Goal: Task Accomplishment & Management: Complete application form

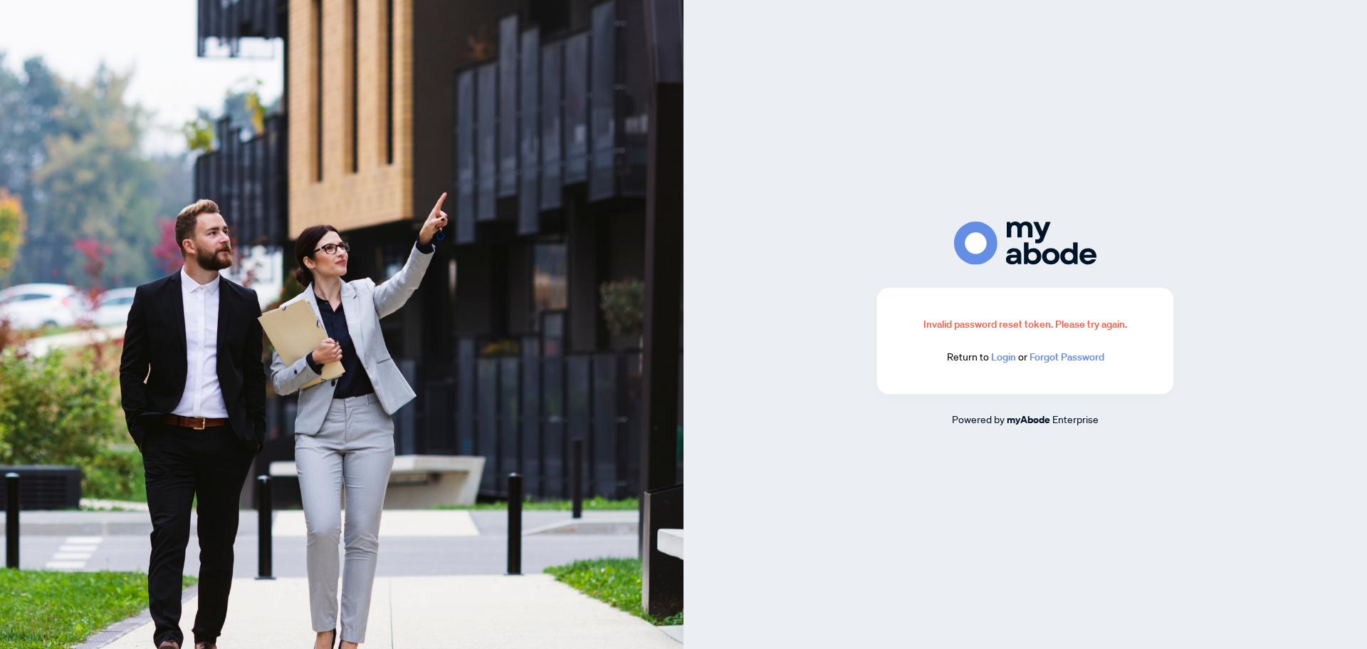
click at [1011, 358] on link "Login" at bounding box center [1003, 356] width 25 height 13
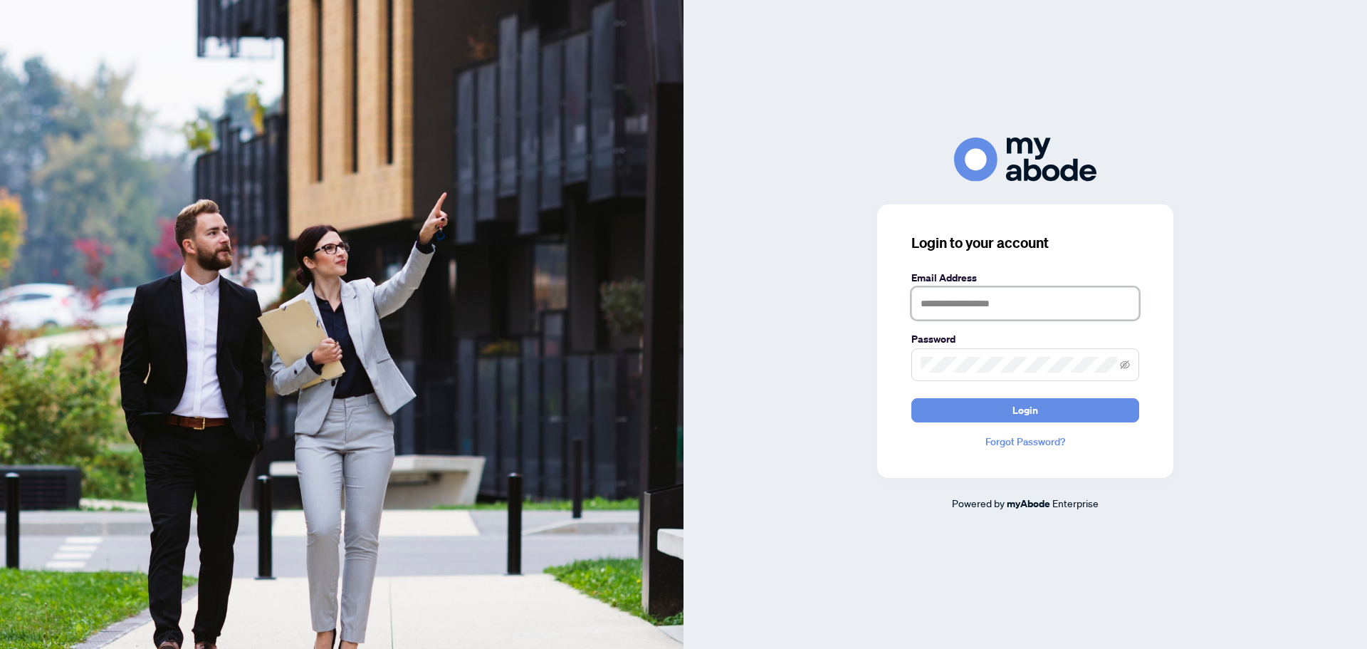
type input "**********"
click at [1029, 392] on form "**********" at bounding box center [1025, 346] width 228 height 152
click at [1027, 400] on span "Login" at bounding box center [1025, 410] width 26 height 23
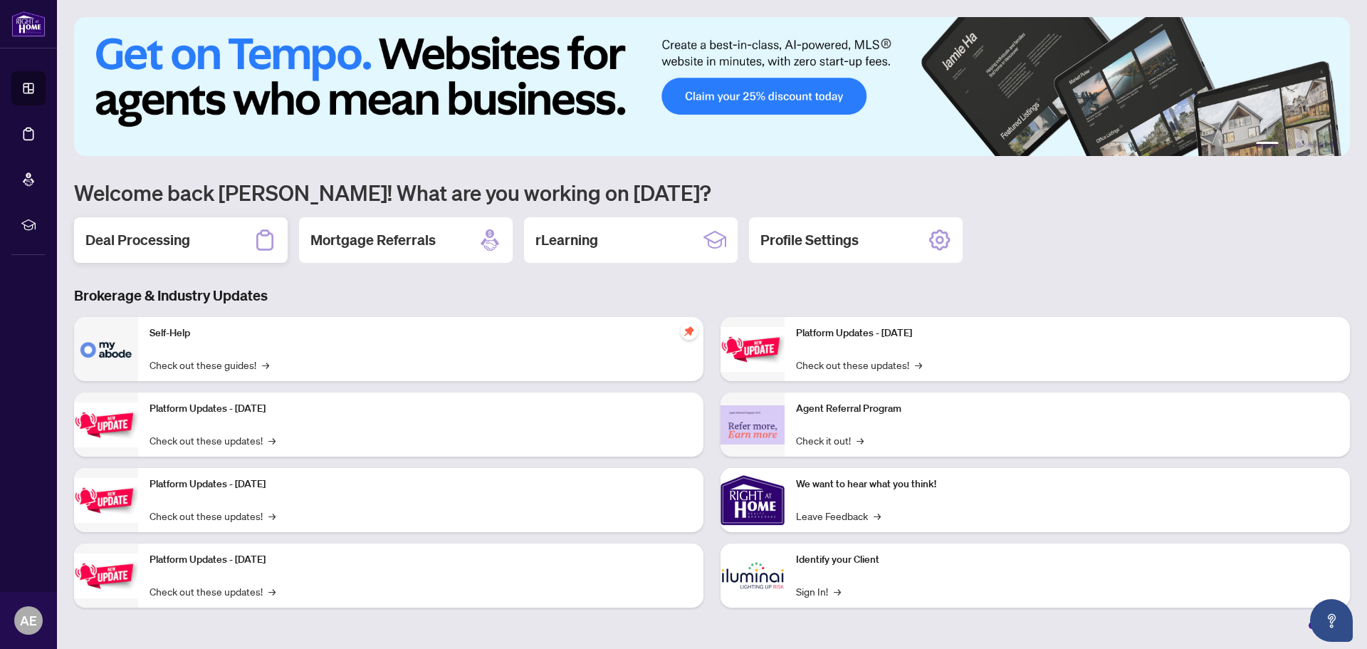
click at [169, 239] on h2 "Deal Processing" at bounding box center [137, 240] width 105 height 20
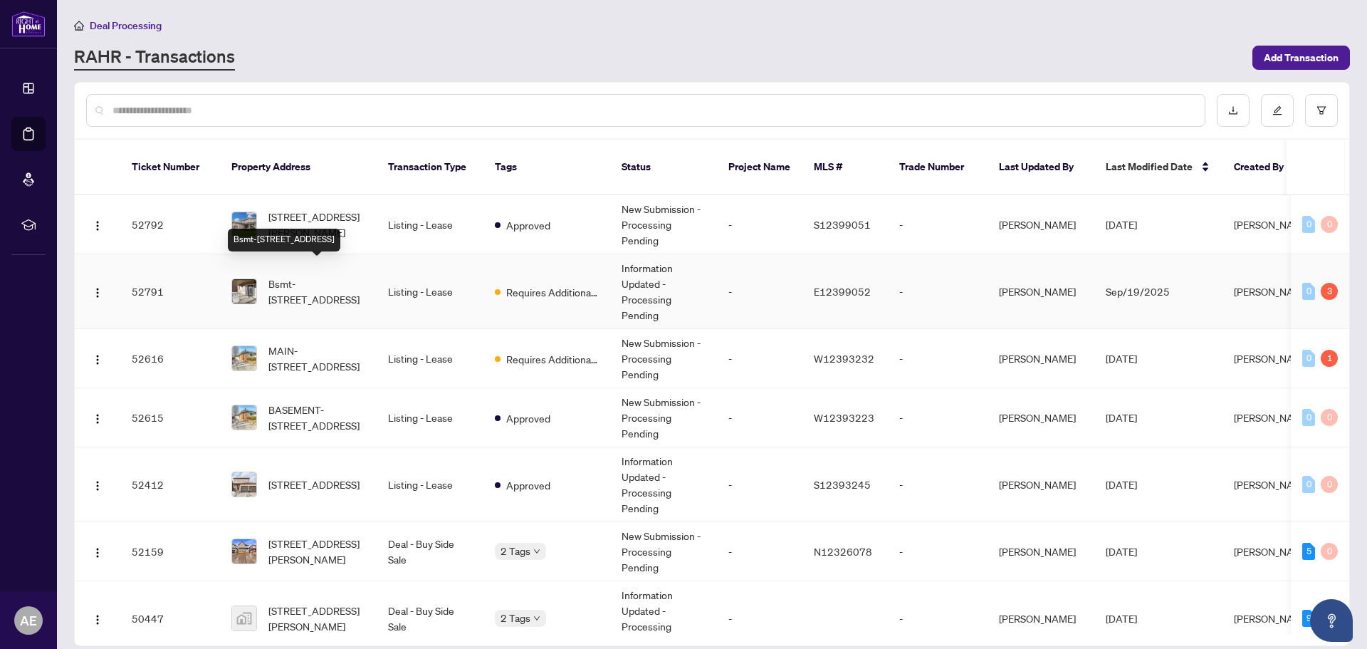
click at [345, 281] on span "Bsmt-[STREET_ADDRESS]" at bounding box center [316, 291] width 97 height 31
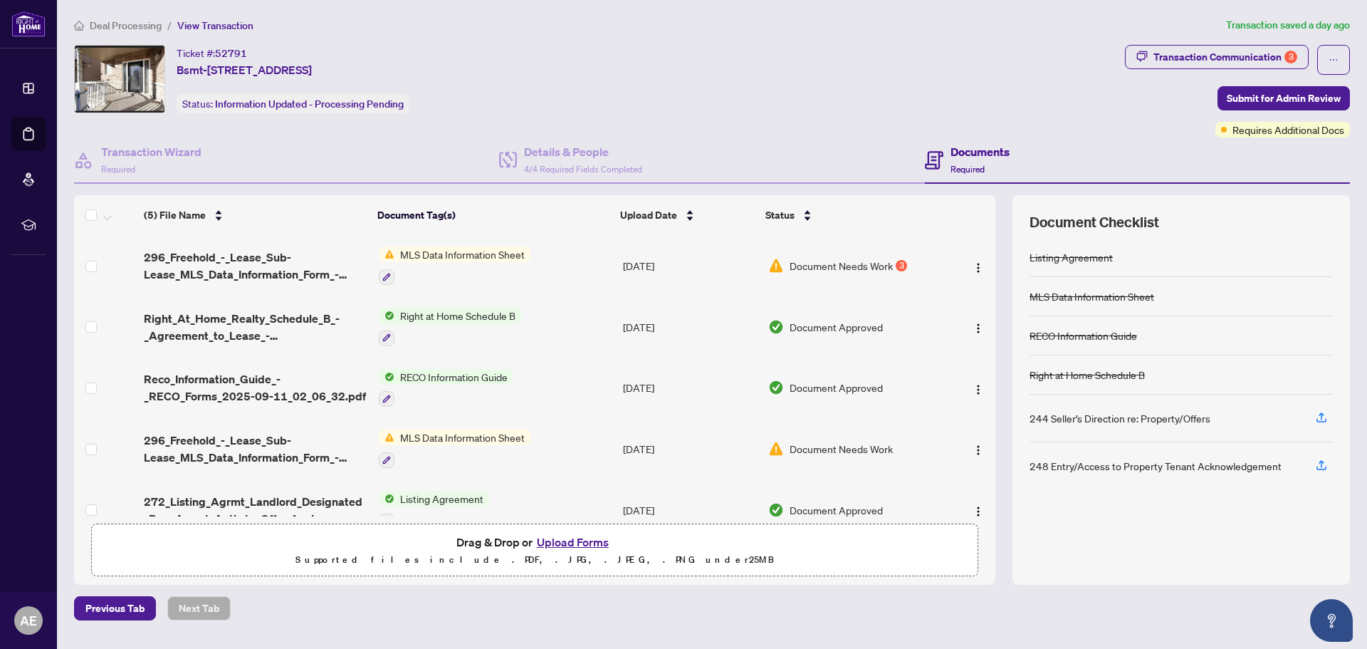
click at [462, 252] on span "MLS Data Information Sheet" at bounding box center [462, 254] width 136 height 16
click at [836, 287] on td "Document Needs Work 3" at bounding box center [853, 265] width 182 height 61
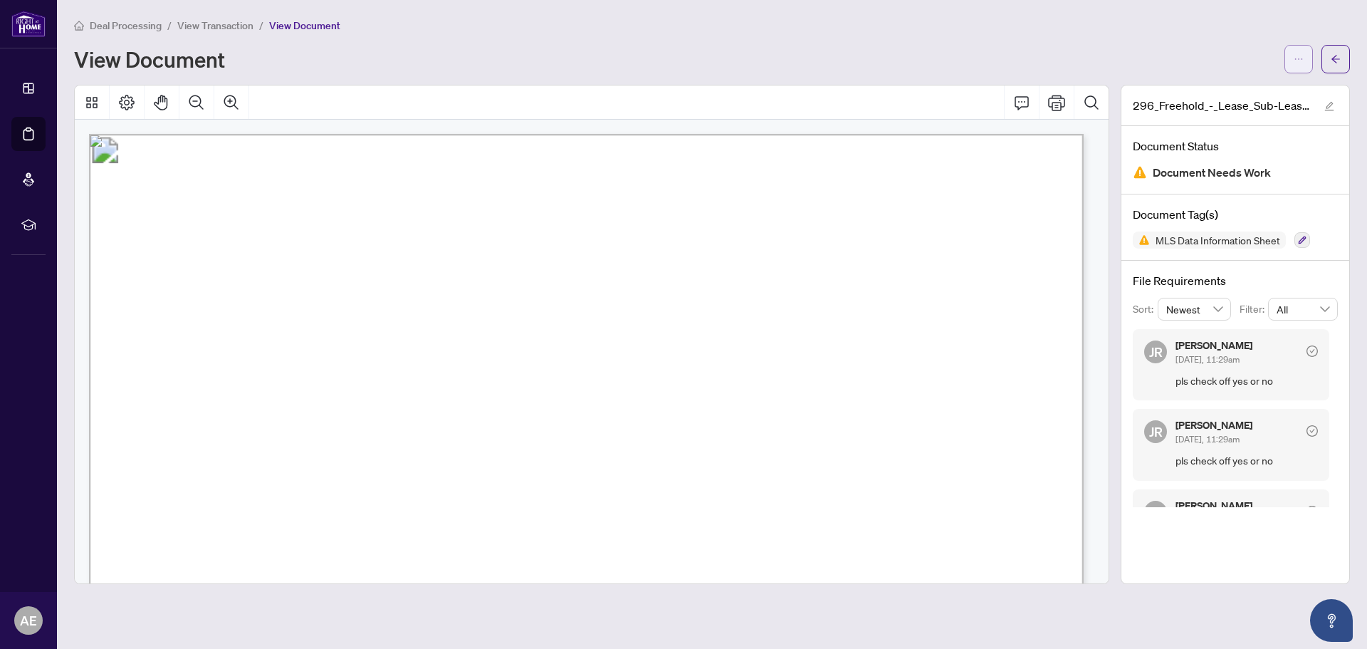
click at [1295, 45] on button "button" at bounding box center [1298, 59] width 28 height 28
click at [1220, 91] on span "Download" at bounding box center [1247, 91] width 108 height 16
click at [1337, 58] on icon "arrow-left" at bounding box center [1336, 59] width 10 height 10
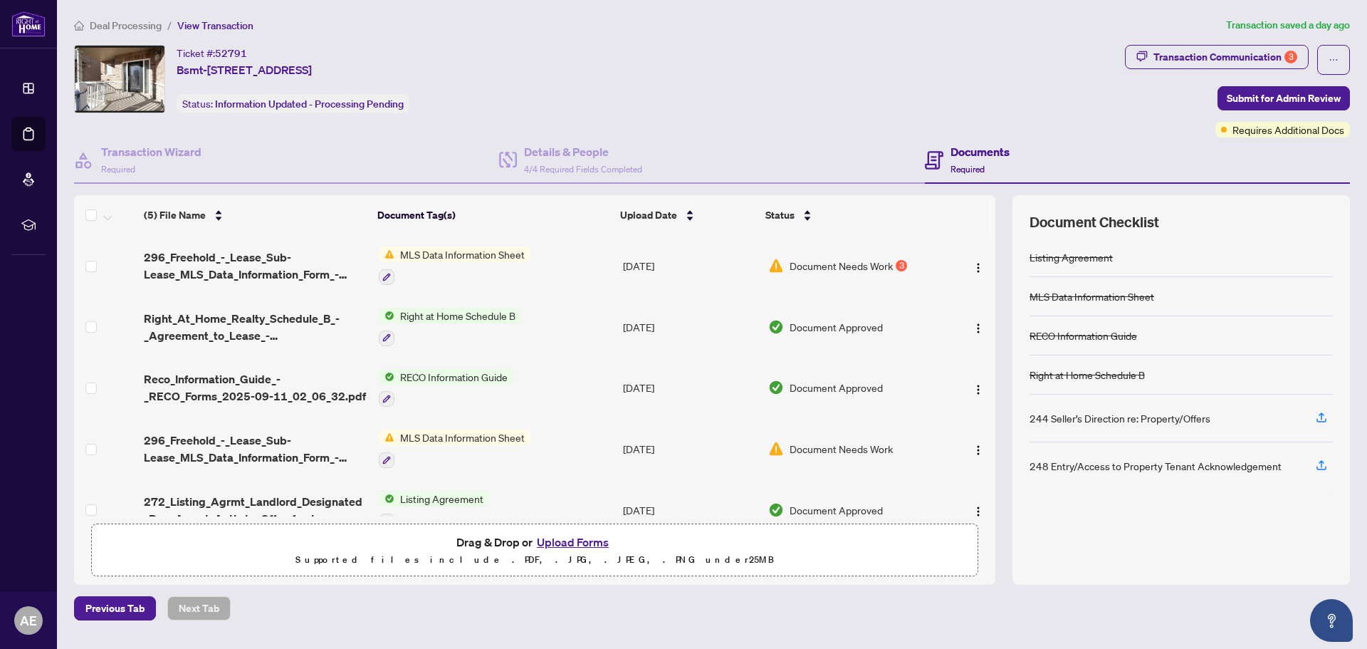
click at [439, 435] on span "MLS Data Information Sheet" at bounding box center [462, 437] width 136 height 16
click at [827, 436] on td "Document Needs Work" at bounding box center [853, 448] width 182 height 61
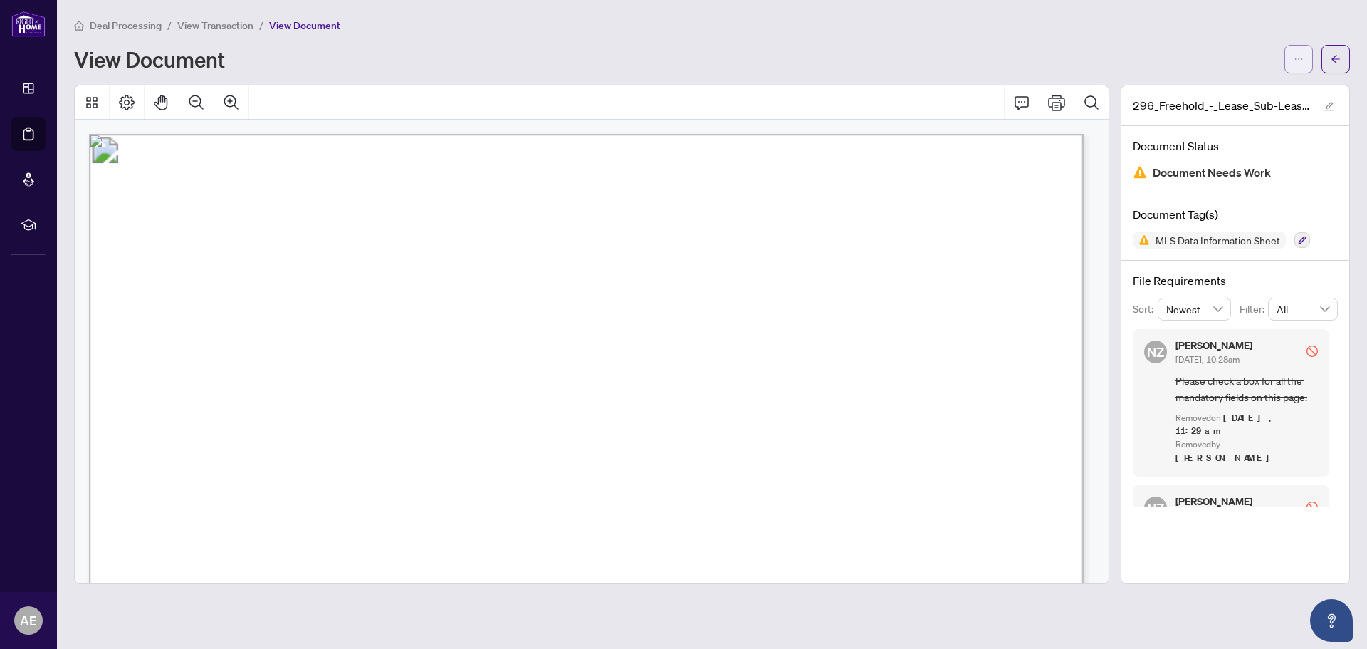
click at [1301, 54] on icon "ellipsis" at bounding box center [1299, 59] width 10 height 10
click at [1216, 85] on span "Download" at bounding box center [1247, 91] width 108 height 16
click at [1338, 57] on icon "arrow-left" at bounding box center [1336, 59] width 10 height 10
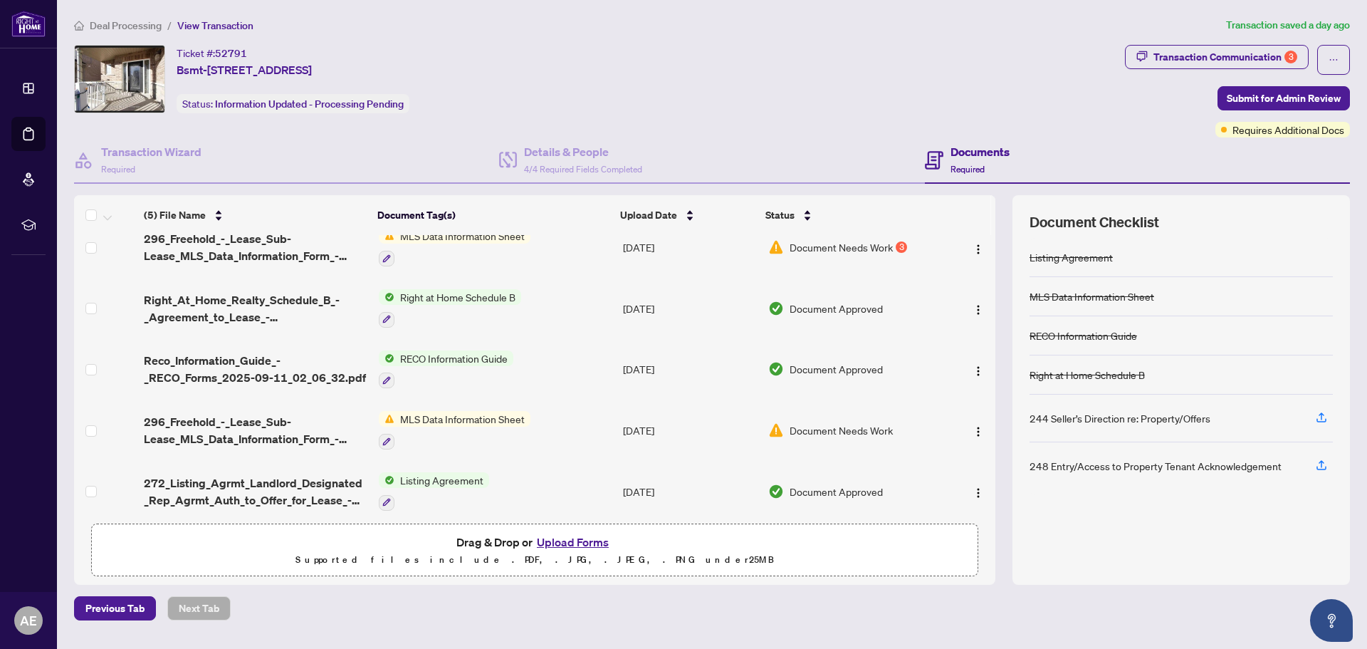
scroll to position [27, 0]
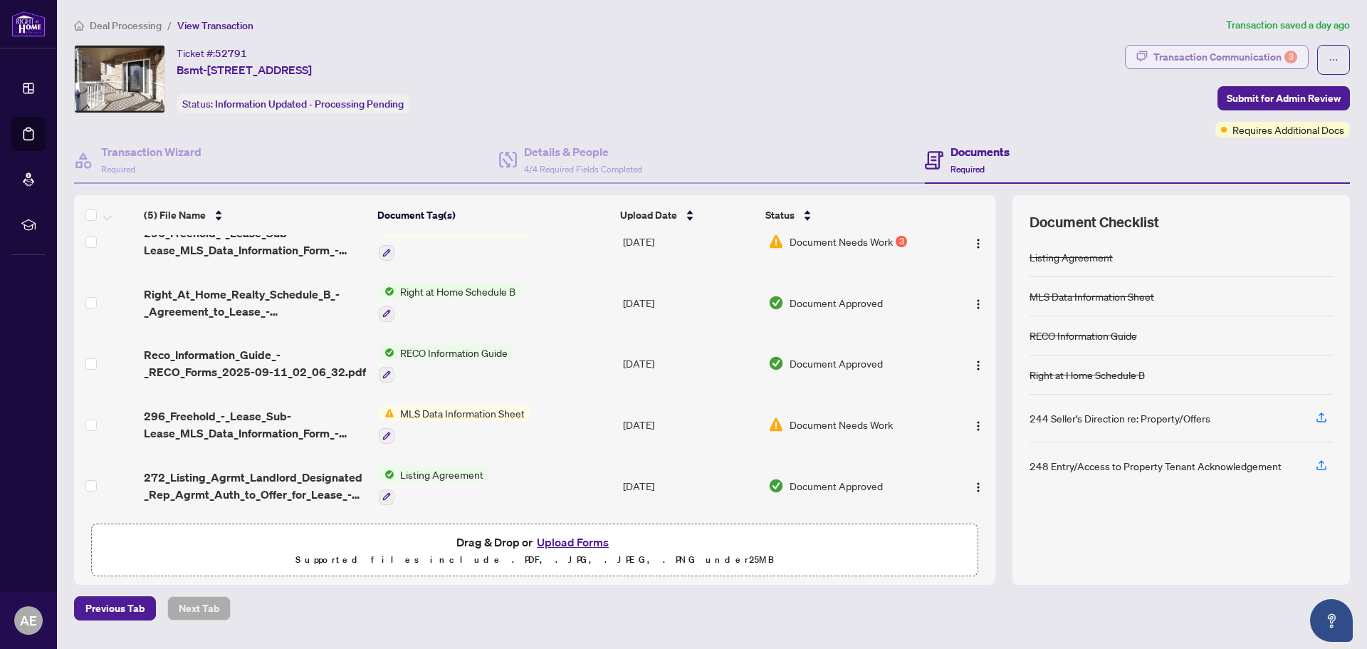
click at [1243, 60] on div "Transaction Communication 3" at bounding box center [1225, 57] width 144 height 23
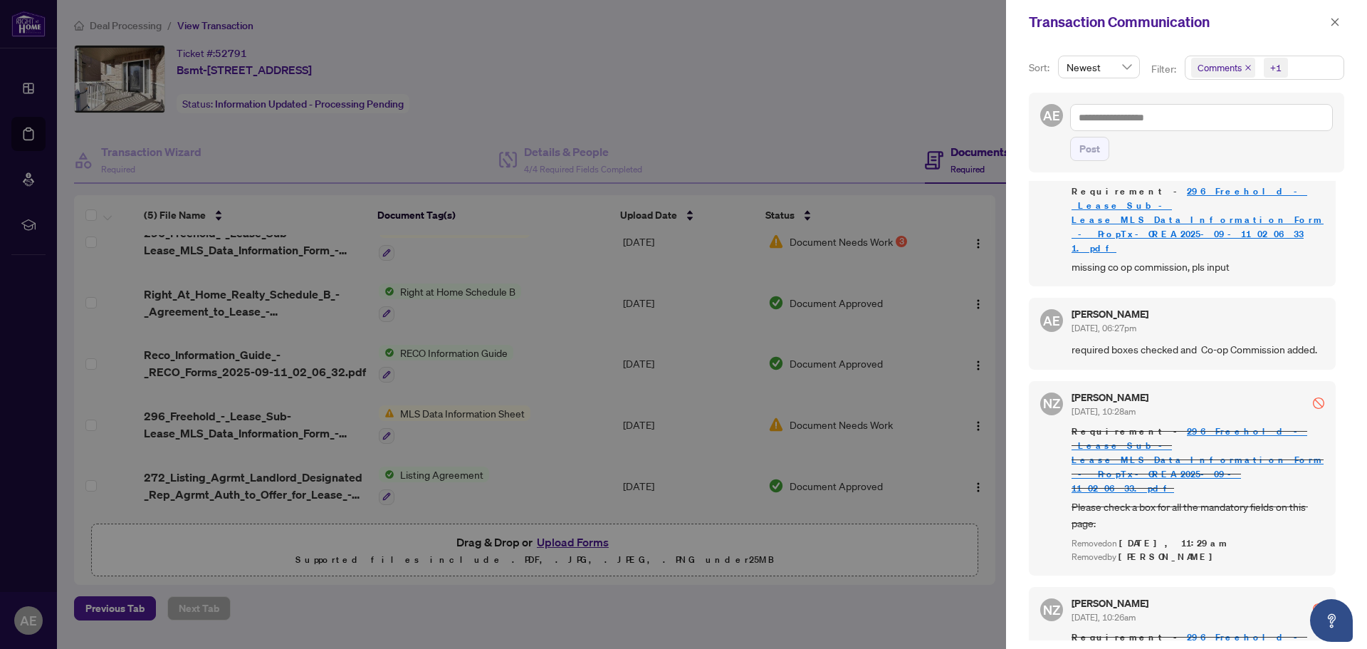
scroll to position [365, 0]
click at [713, 75] on div at bounding box center [683, 324] width 1367 height 649
click at [1338, 19] on icon "close" at bounding box center [1335, 22] width 10 height 10
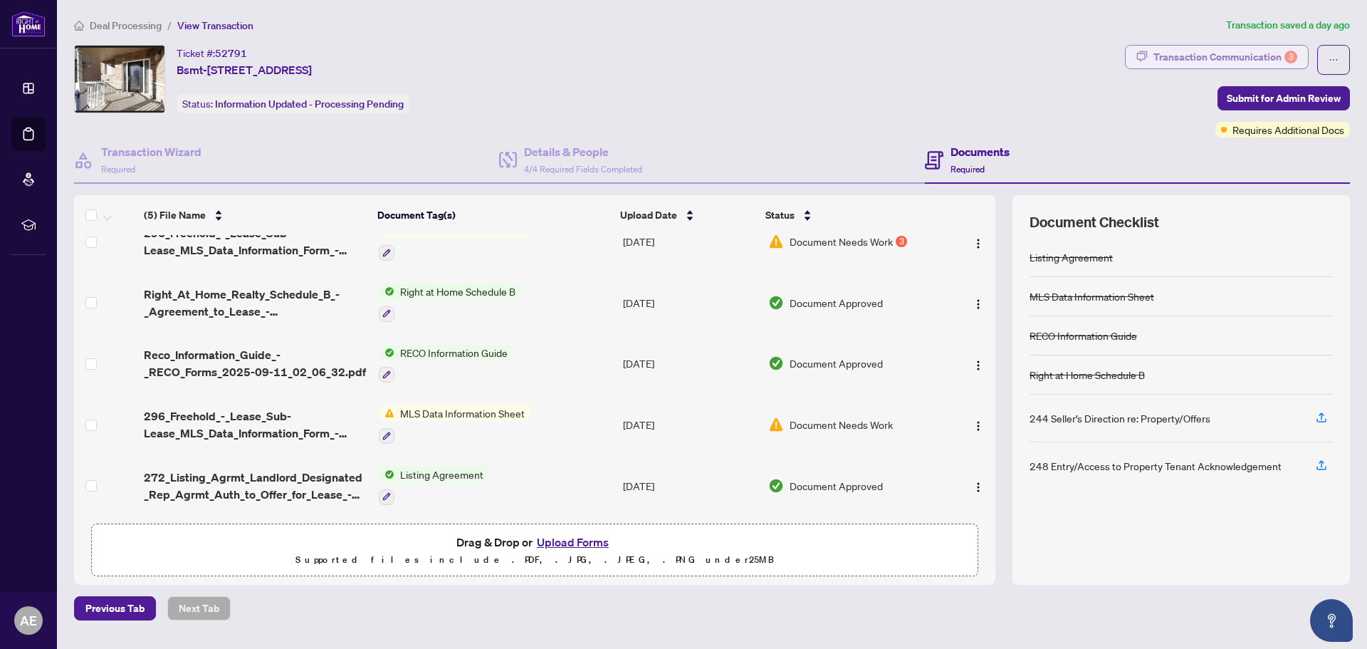
click at [1239, 55] on div "Transaction Communication 3" at bounding box center [1225, 57] width 144 height 23
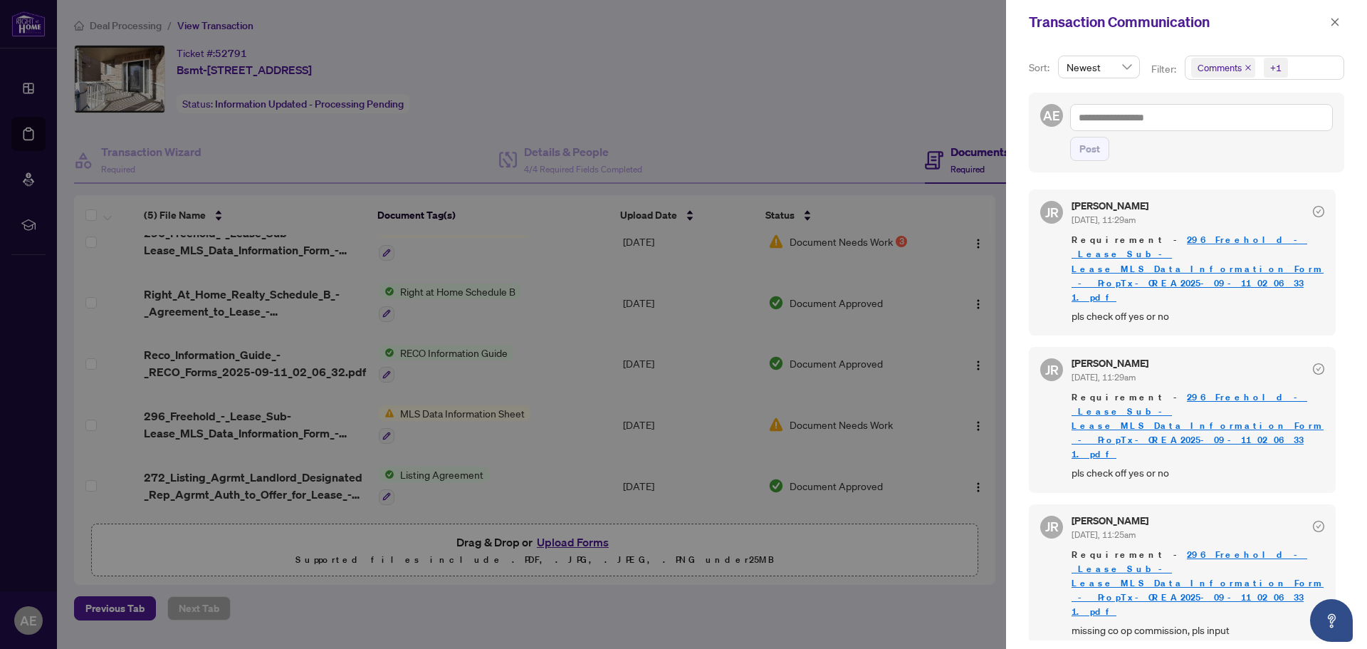
click at [892, 104] on div at bounding box center [683, 324] width 1367 height 649
click at [1333, 21] on icon "close" at bounding box center [1335, 22] width 10 height 10
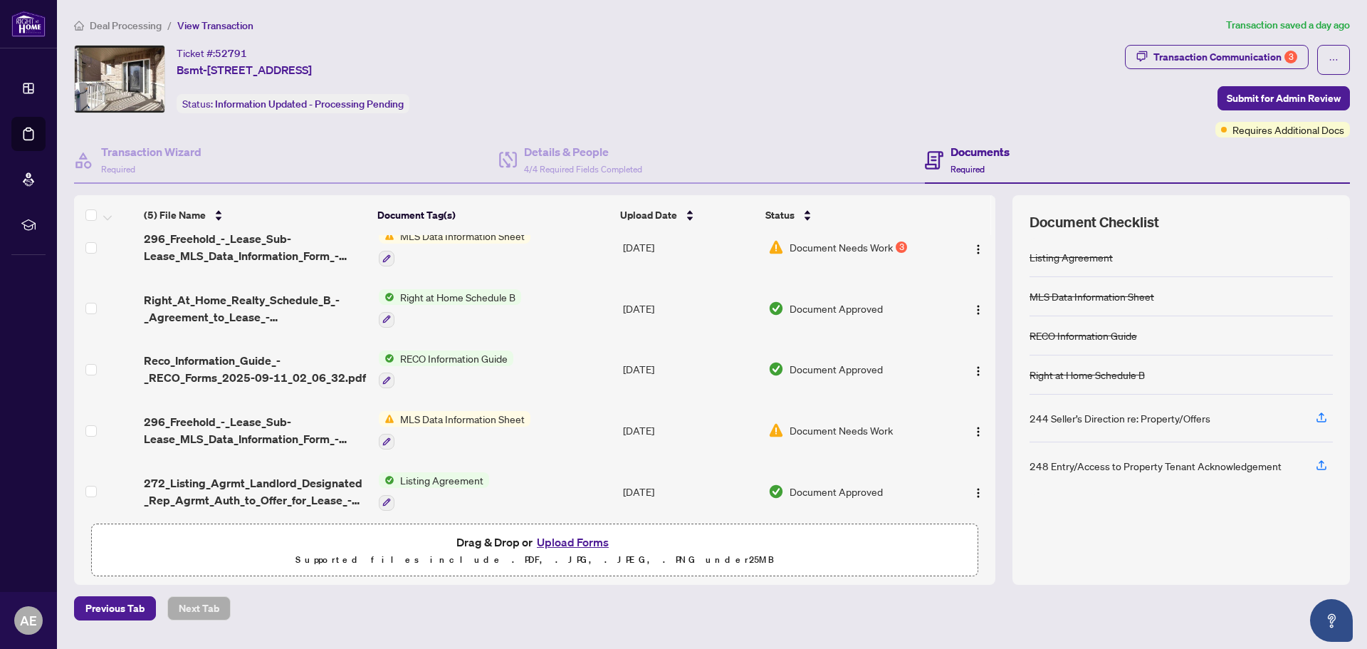
scroll to position [27, 0]
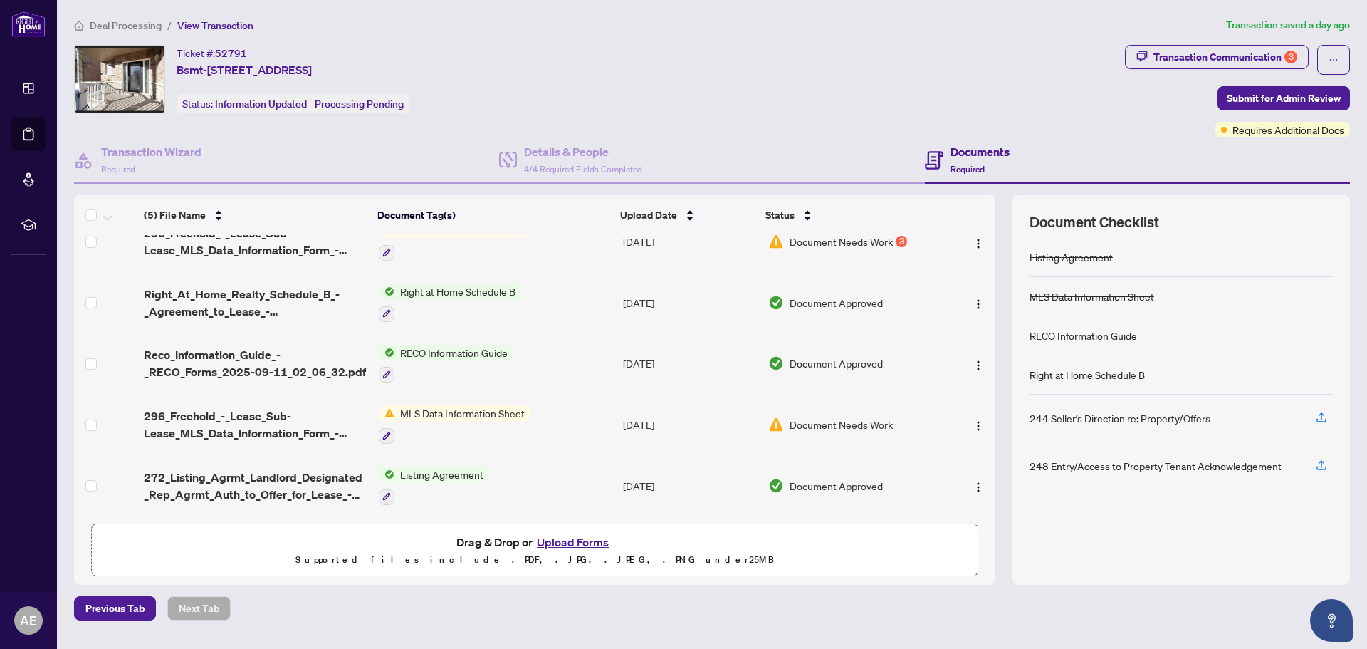
click at [572, 537] on button "Upload Forms" at bounding box center [573, 542] width 80 height 19
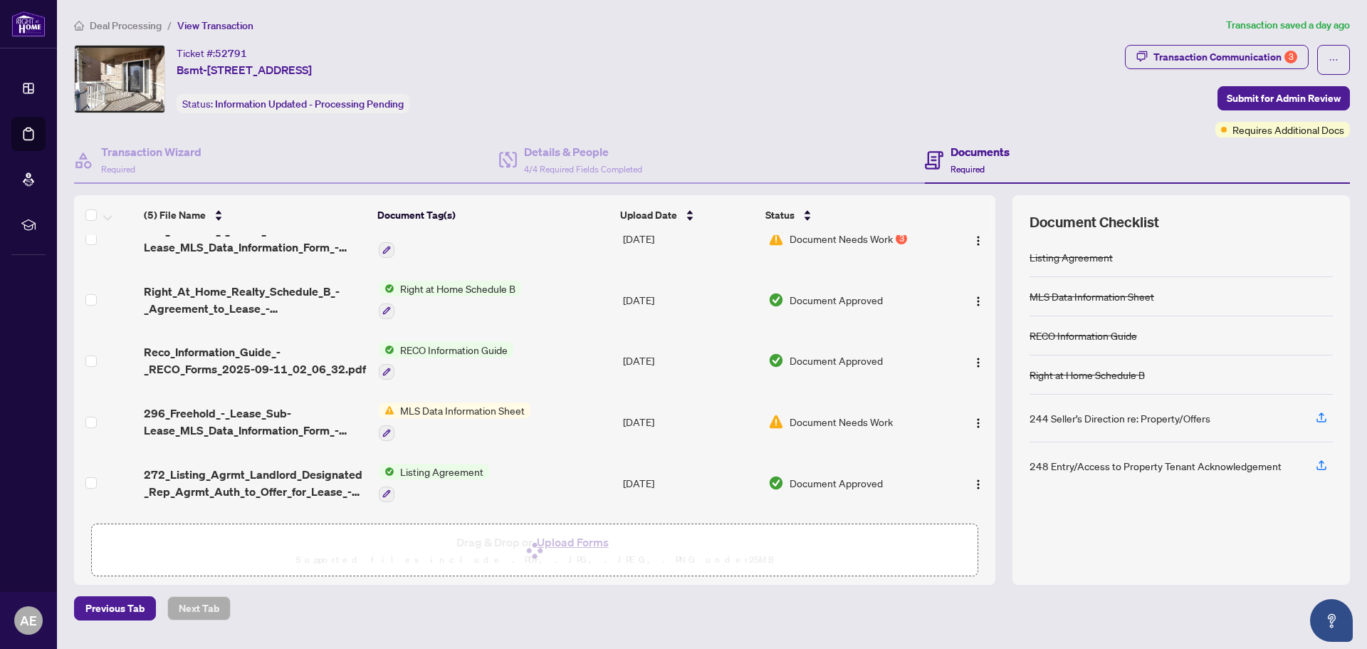
scroll to position [0, 0]
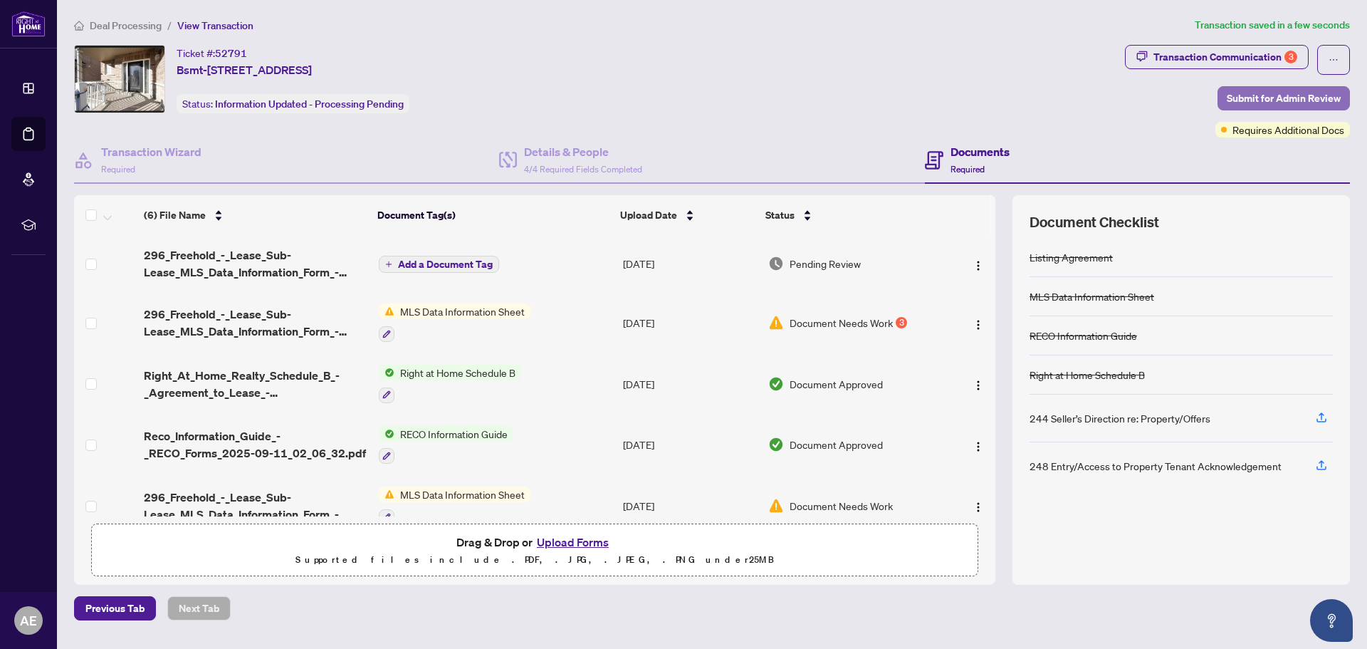
click at [1276, 103] on span "Submit for Admin Review" at bounding box center [1284, 98] width 114 height 23
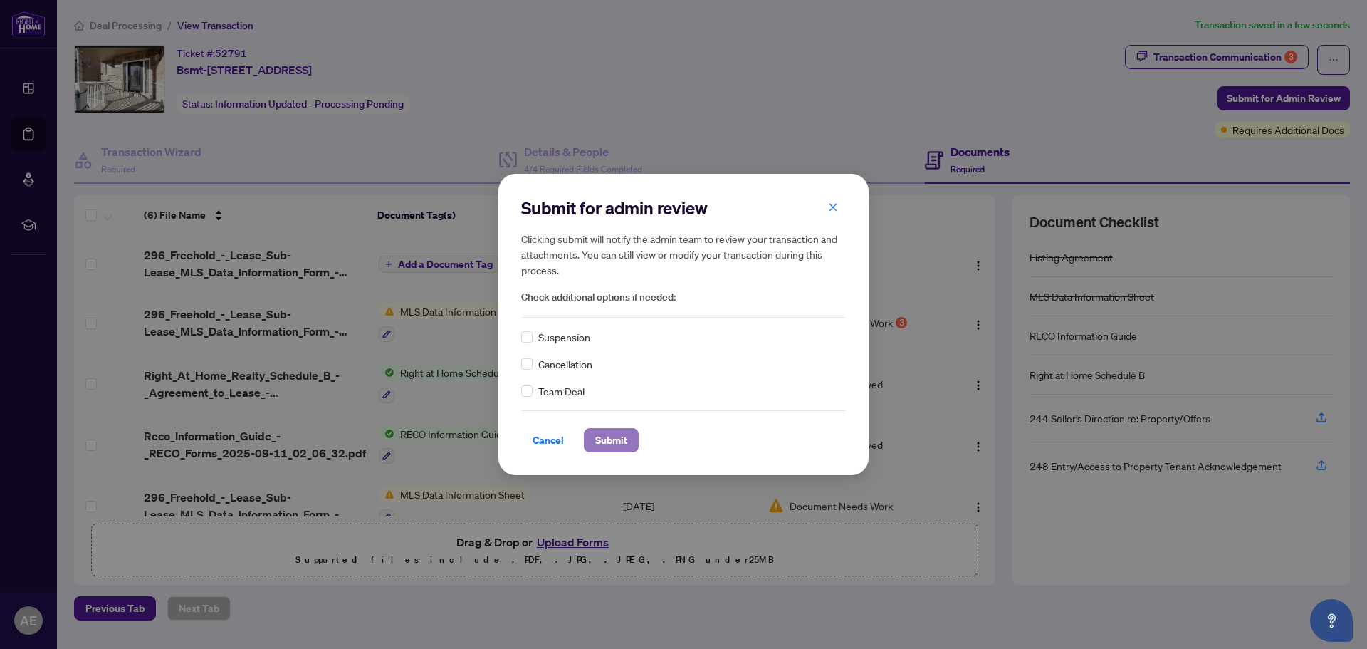
click at [599, 430] on span "Submit" at bounding box center [611, 440] width 32 height 23
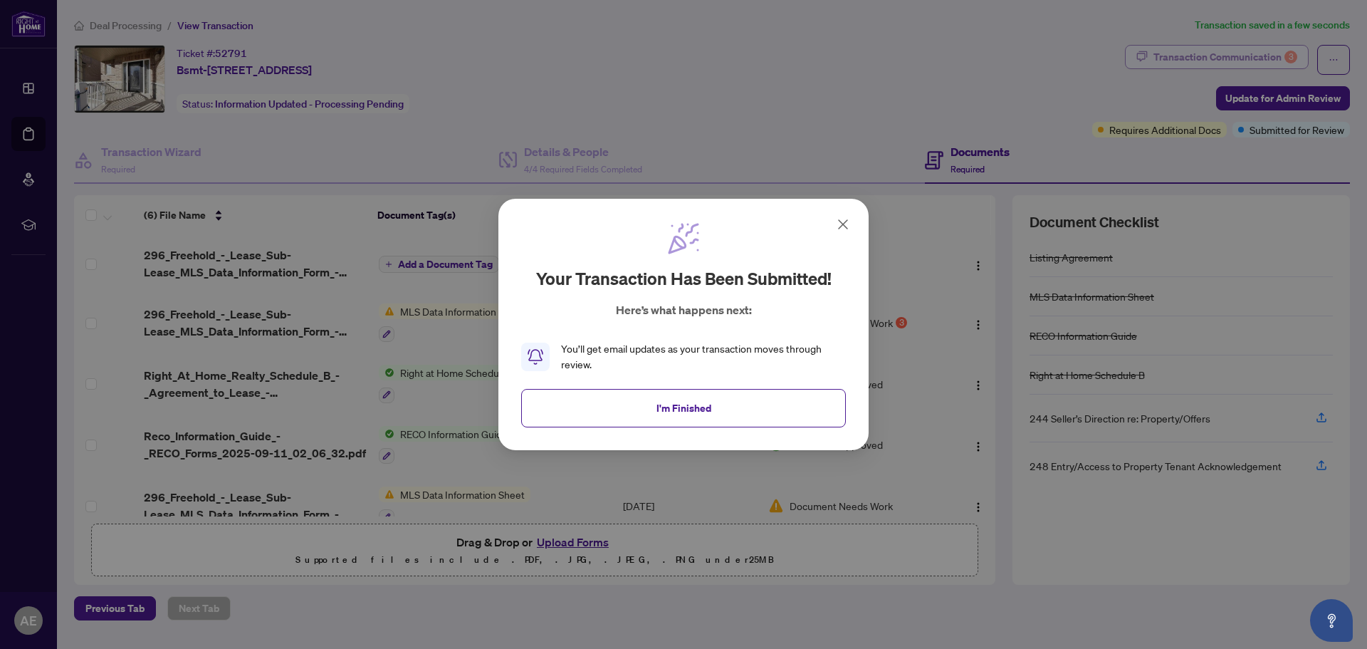
click at [1224, 53] on div "Your transaction has been submitted! Here’s what happens next: You’ll get email…" at bounding box center [683, 324] width 1367 height 649
click at [744, 417] on button "I'm Finished" at bounding box center [683, 408] width 325 height 38
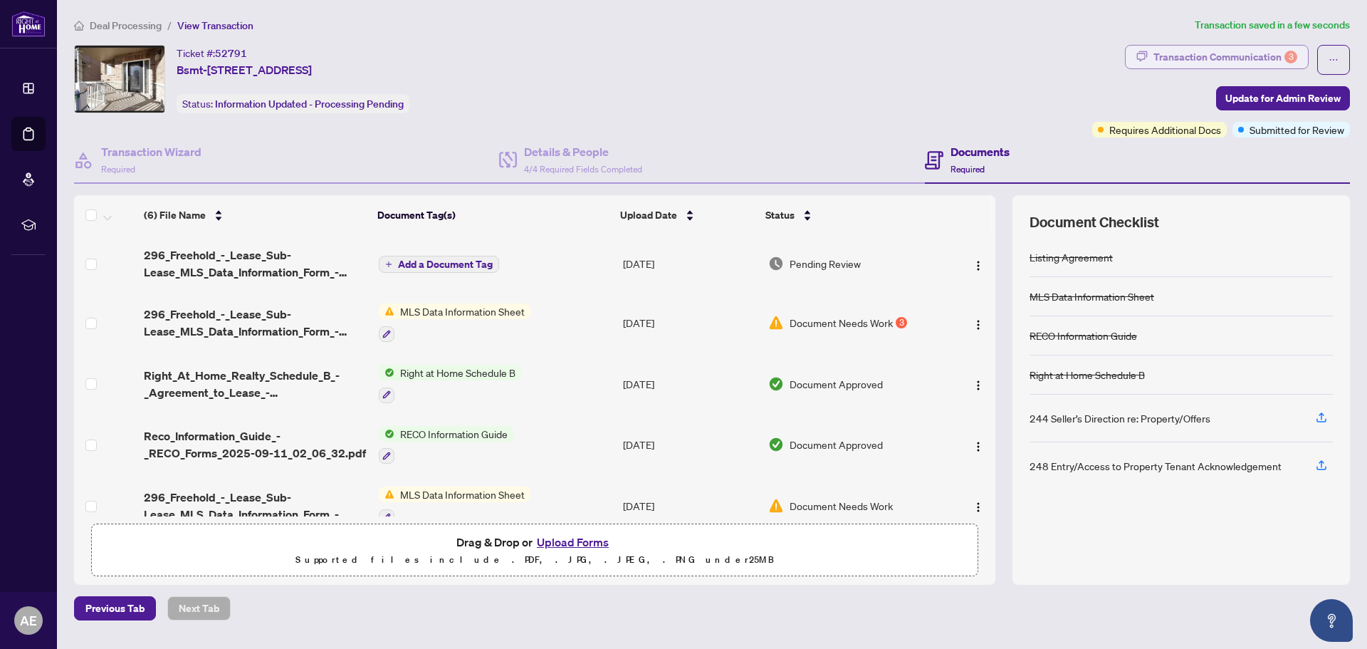
click at [1239, 53] on div "Transaction Communication 3" at bounding box center [1225, 57] width 144 height 23
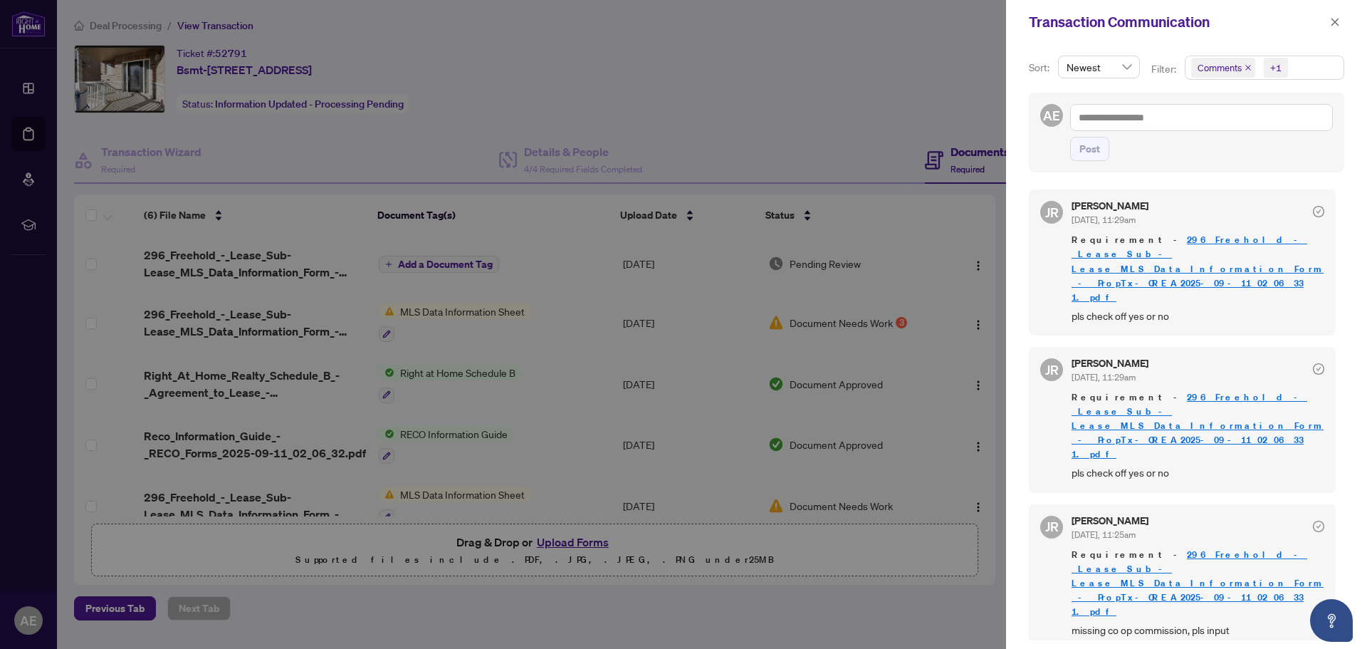
click at [1334, 25] on icon "close" at bounding box center [1335, 22] width 10 height 10
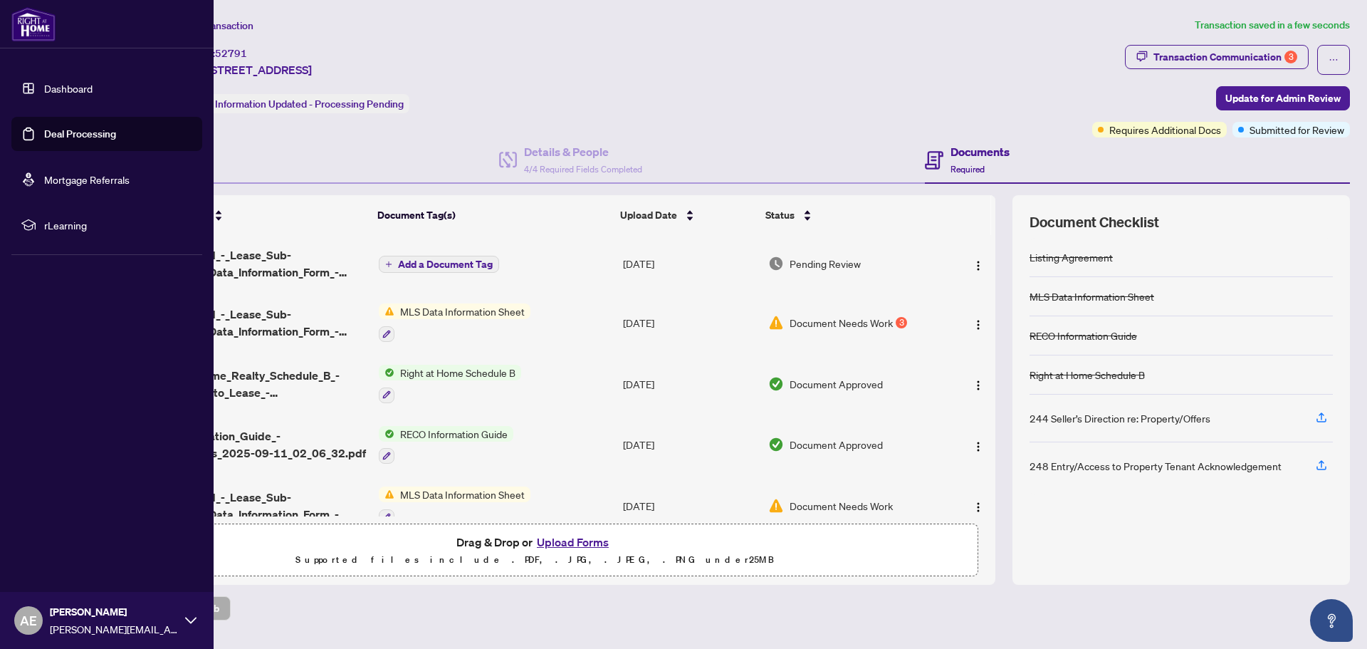
click at [58, 89] on link "Dashboard" at bounding box center [68, 88] width 48 height 13
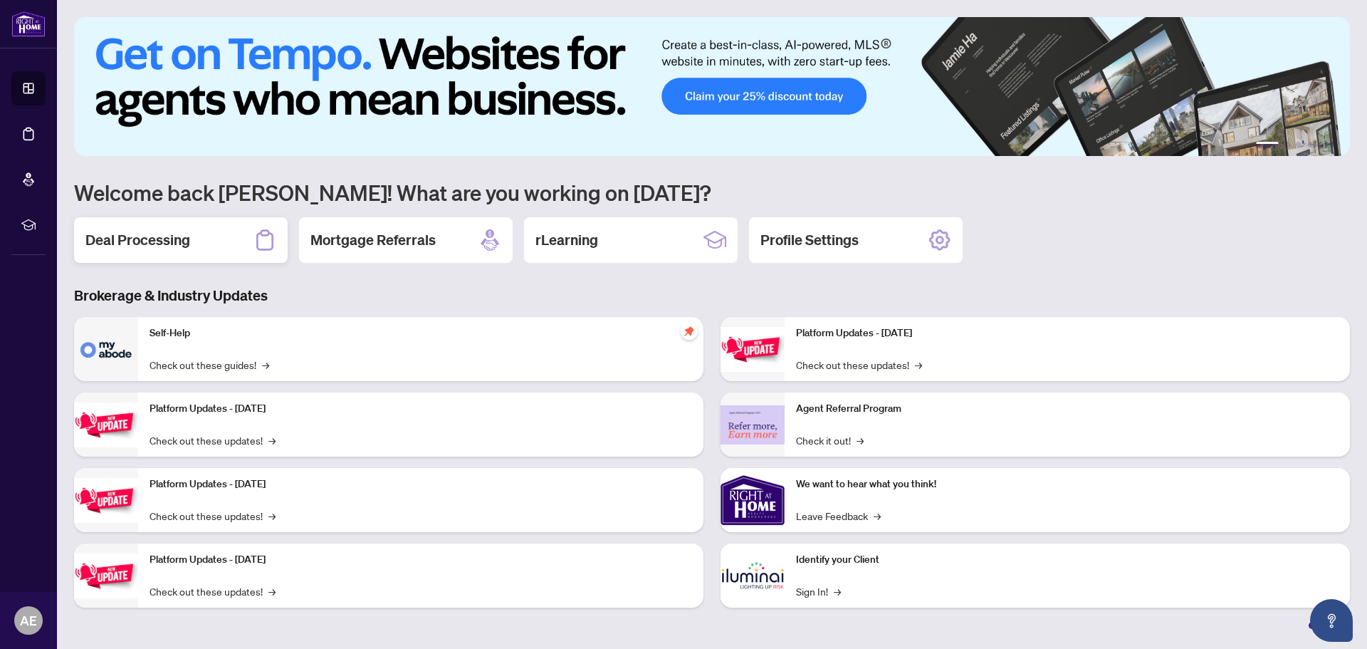
click at [147, 247] on h2 "Deal Processing" at bounding box center [137, 240] width 105 height 20
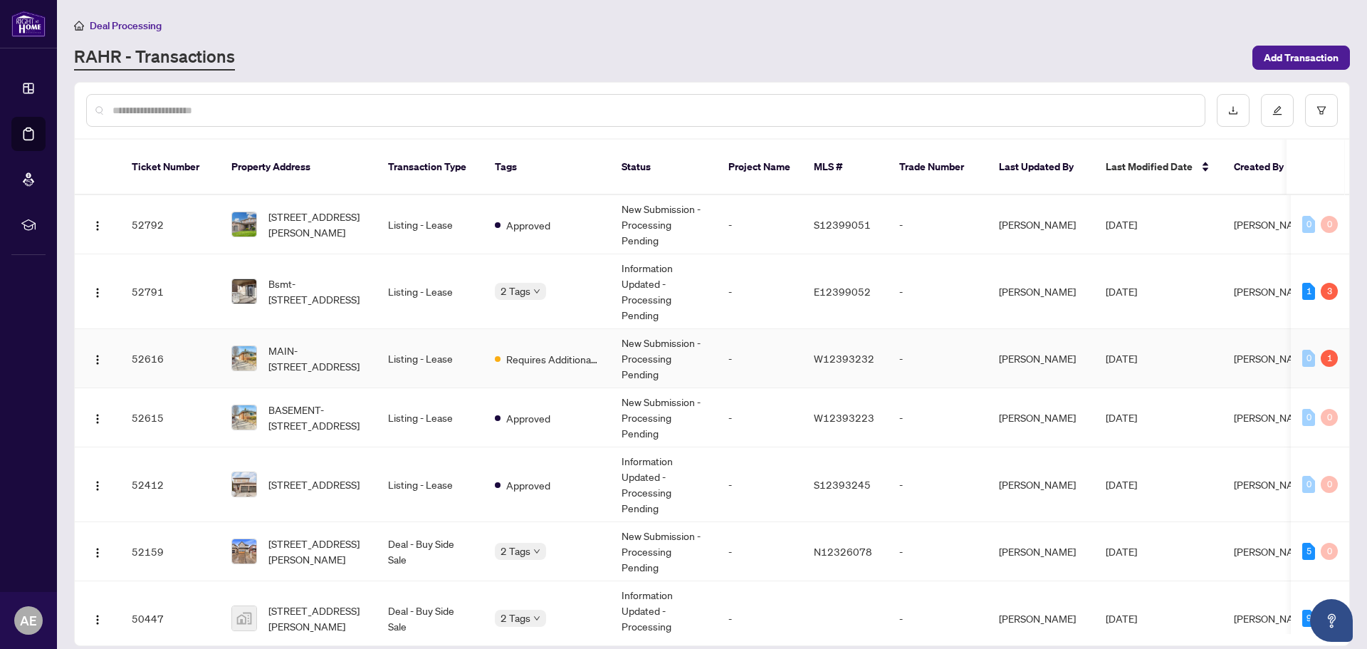
scroll to position [71, 0]
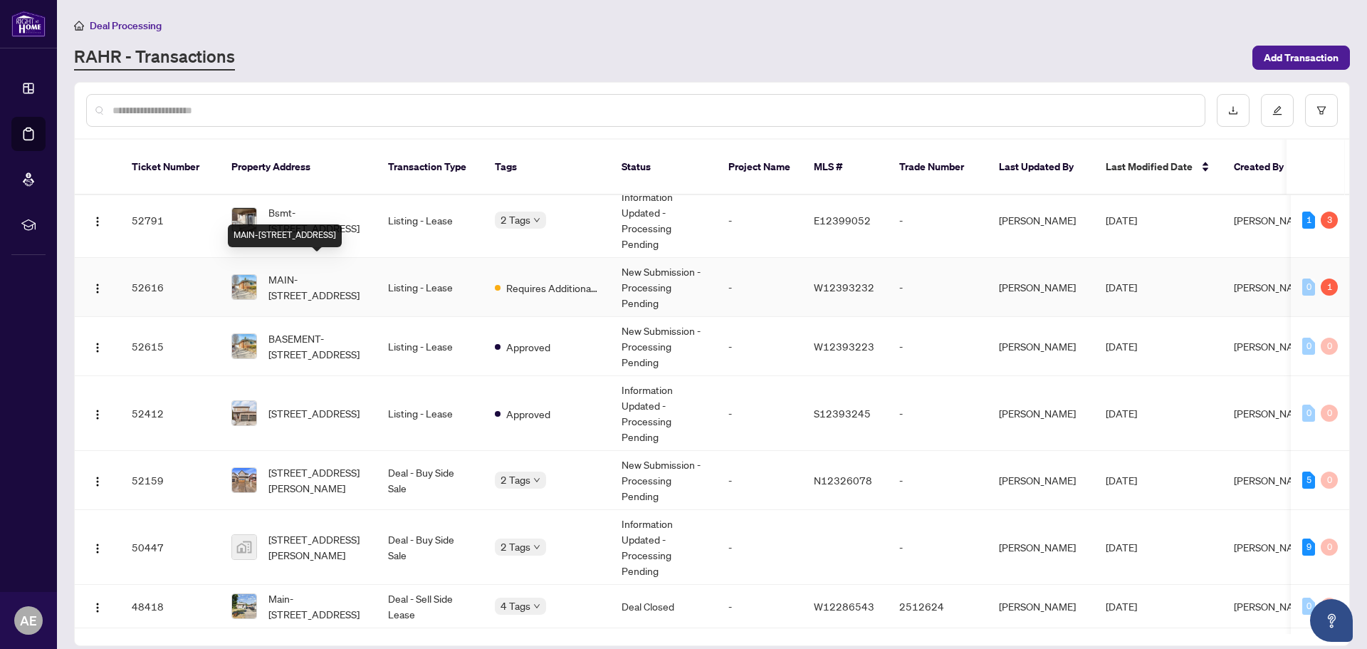
click at [322, 271] on span "MAIN-24 Ludgate Dr, Toronto, Ontario M9W 2Y3, Canada" at bounding box center [316, 286] width 97 height 31
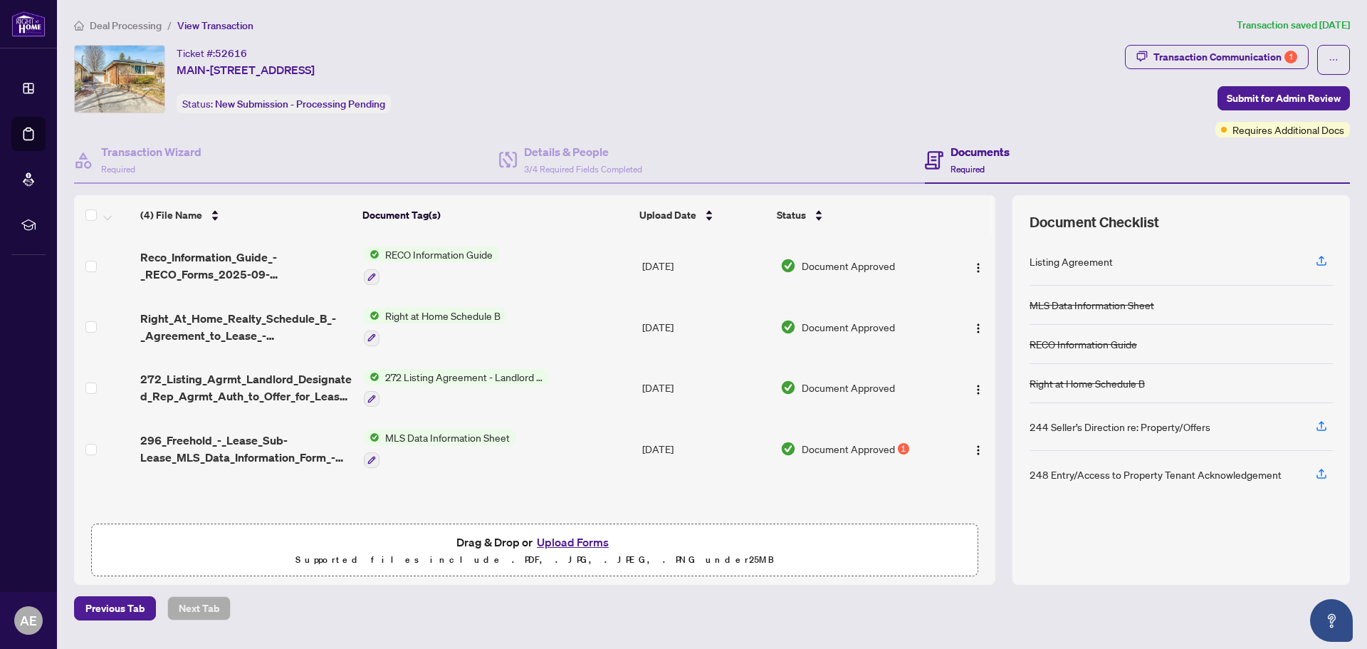
click at [444, 436] on span "MLS Data Information Sheet" at bounding box center [447, 437] width 136 height 16
click at [820, 451] on span "Document Approved" at bounding box center [848, 449] width 93 height 16
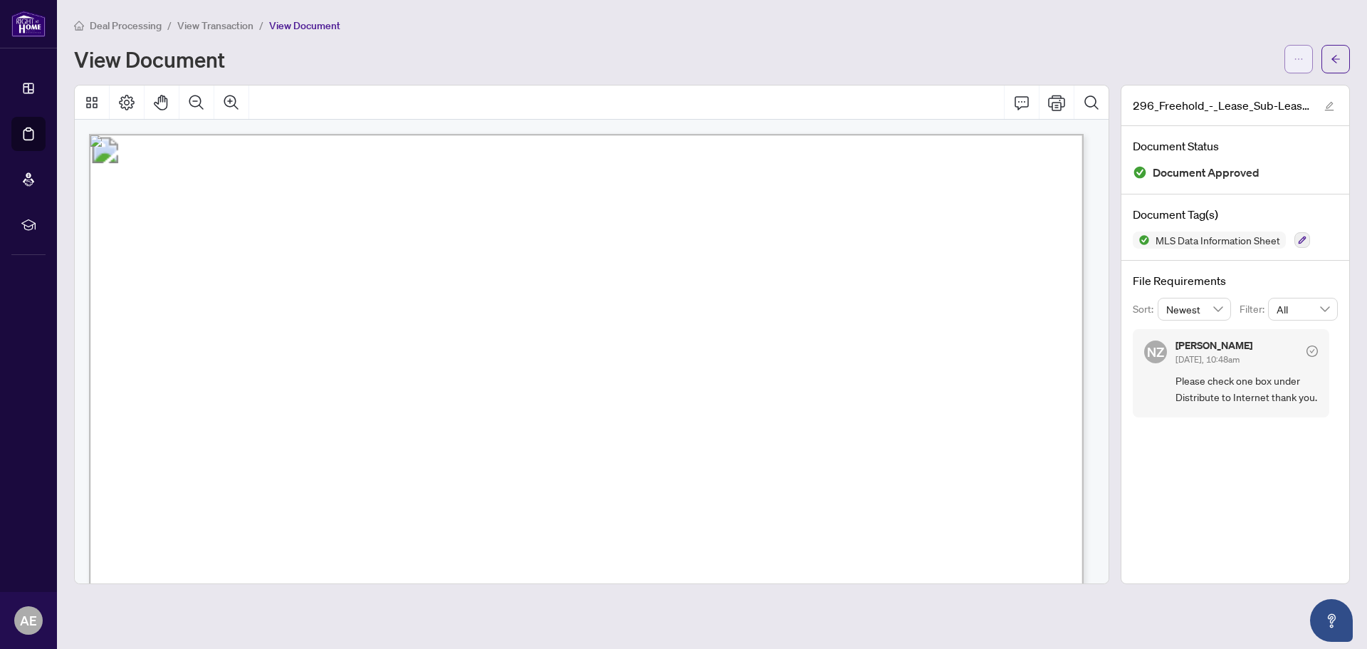
click at [1289, 58] on button "button" at bounding box center [1298, 59] width 28 height 28
click at [1219, 93] on span "Download" at bounding box center [1247, 91] width 108 height 16
click at [1338, 42] on div "Deal Processing / View Transaction / View Document View Document" at bounding box center [712, 45] width 1276 height 56
click at [1338, 49] on span "button" at bounding box center [1336, 59] width 10 height 23
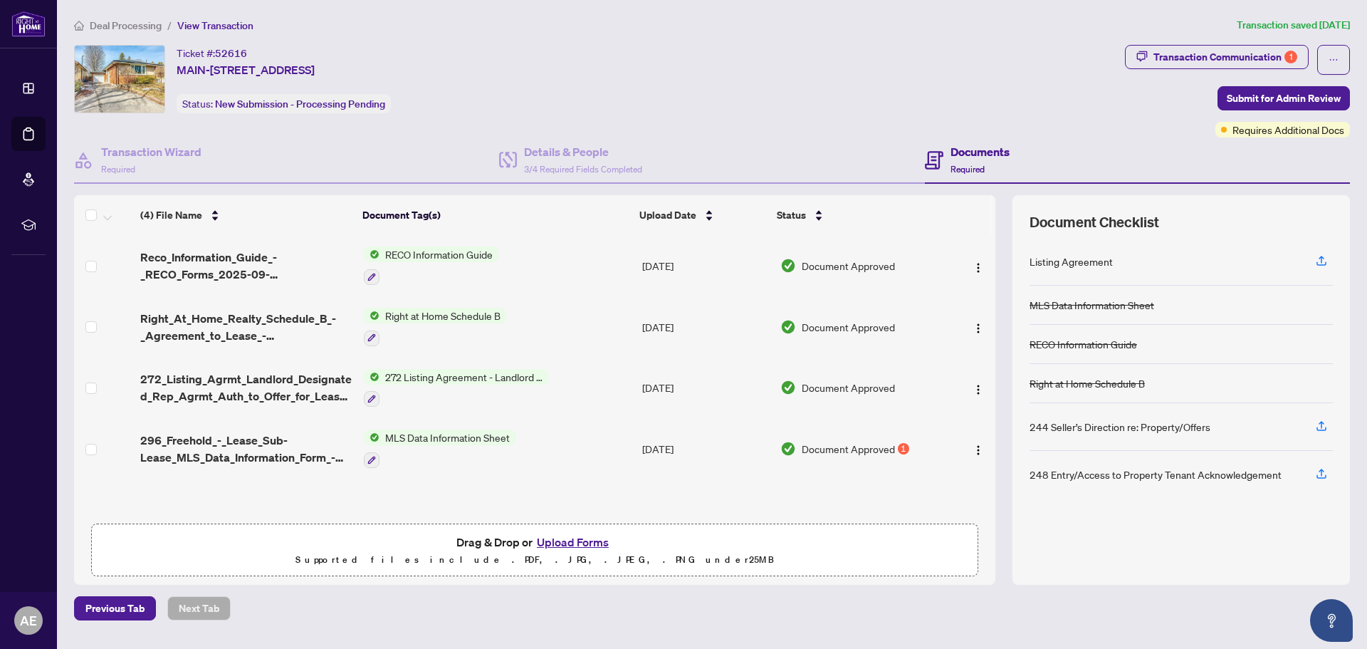
click at [837, 452] on span "Document Approved" at bounding box center [848, 449] width 93 height 16
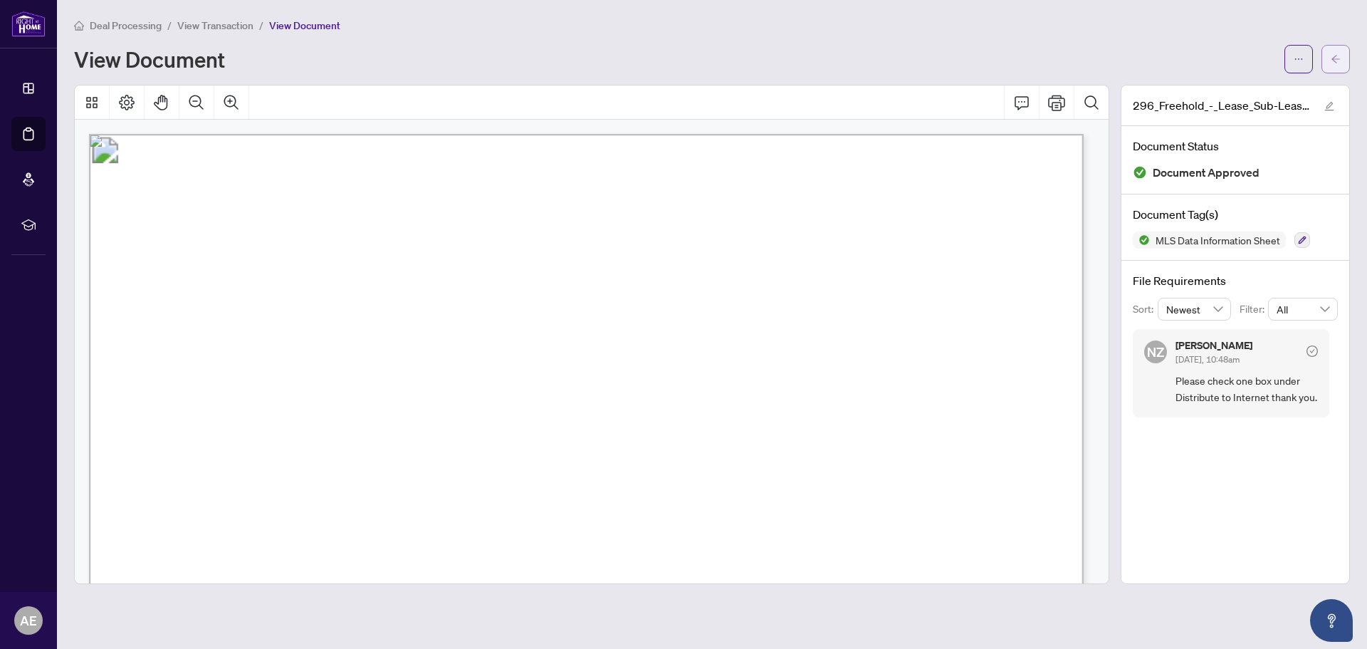
click at [1337, 54] on icon "arrow-left" at bounding box center [1336, 59] width 10 height 10
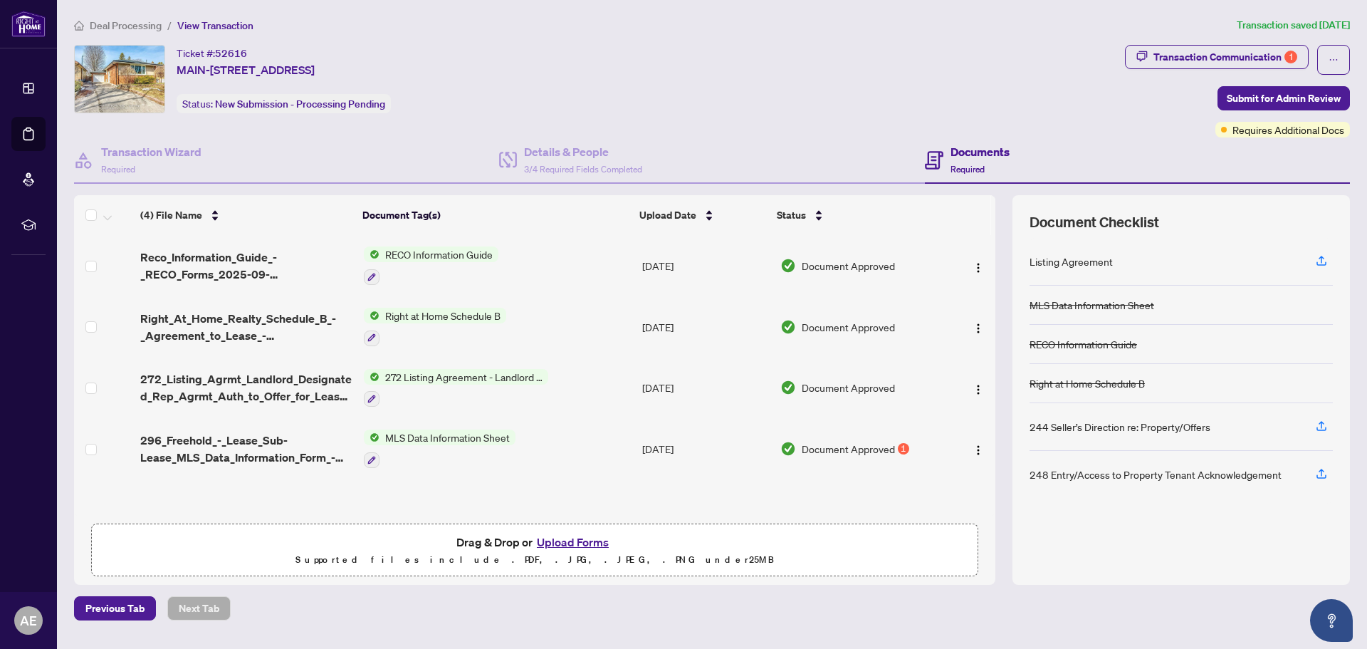
click at [577, 539] on button "Upload Forms" at bounding box center [573, 542] width 80 height 19
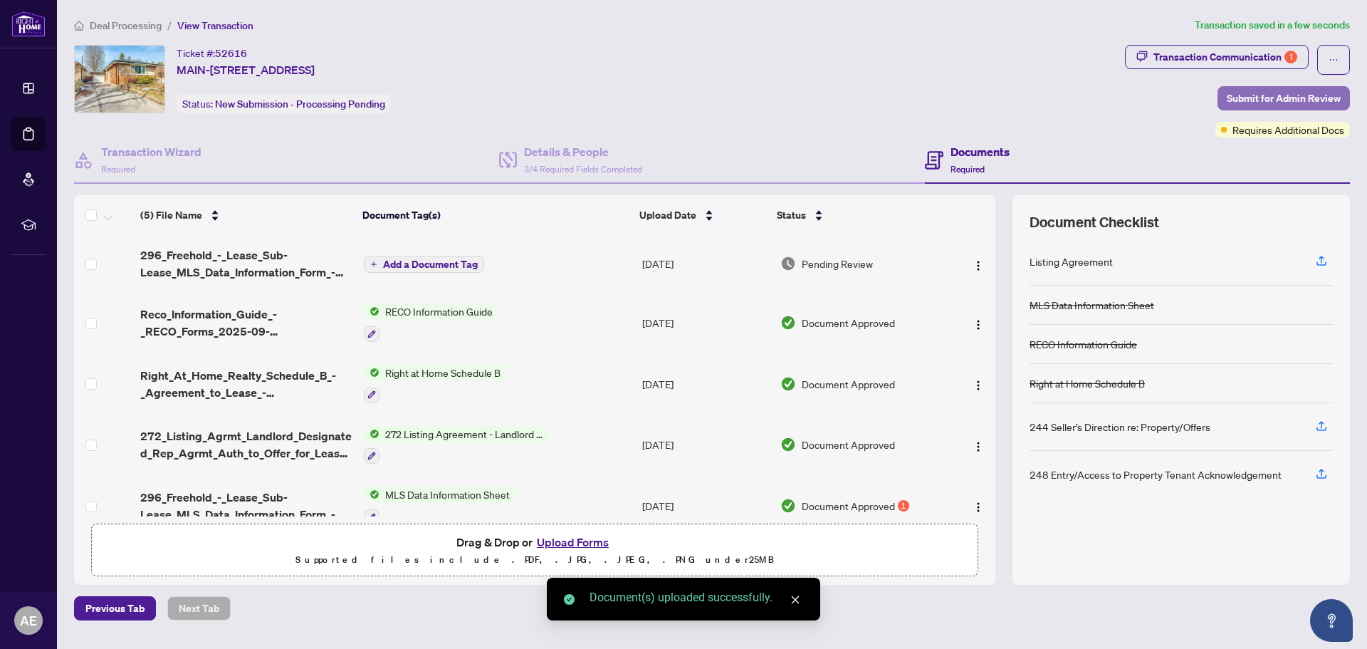
click at [1294, 93] on span "Submit for Admin Review" at bounding box center [1284, 98] width 114 height 23
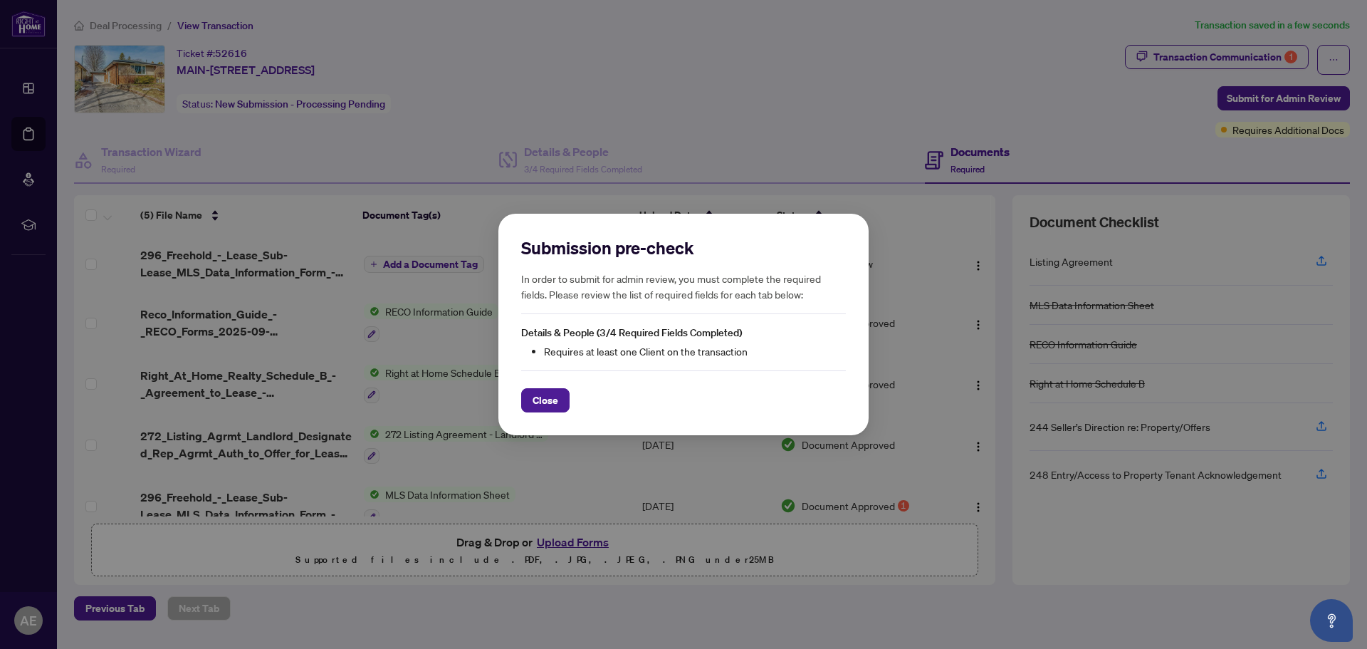
click at [715, 75] on div "Submission pre-check In order to submit for admin review, you must complete the…" at bounding box center [683, 324] width 1367 height 649
click at [540, 394] on span "Close" at bounding box center [546, 400] width 26 height 23
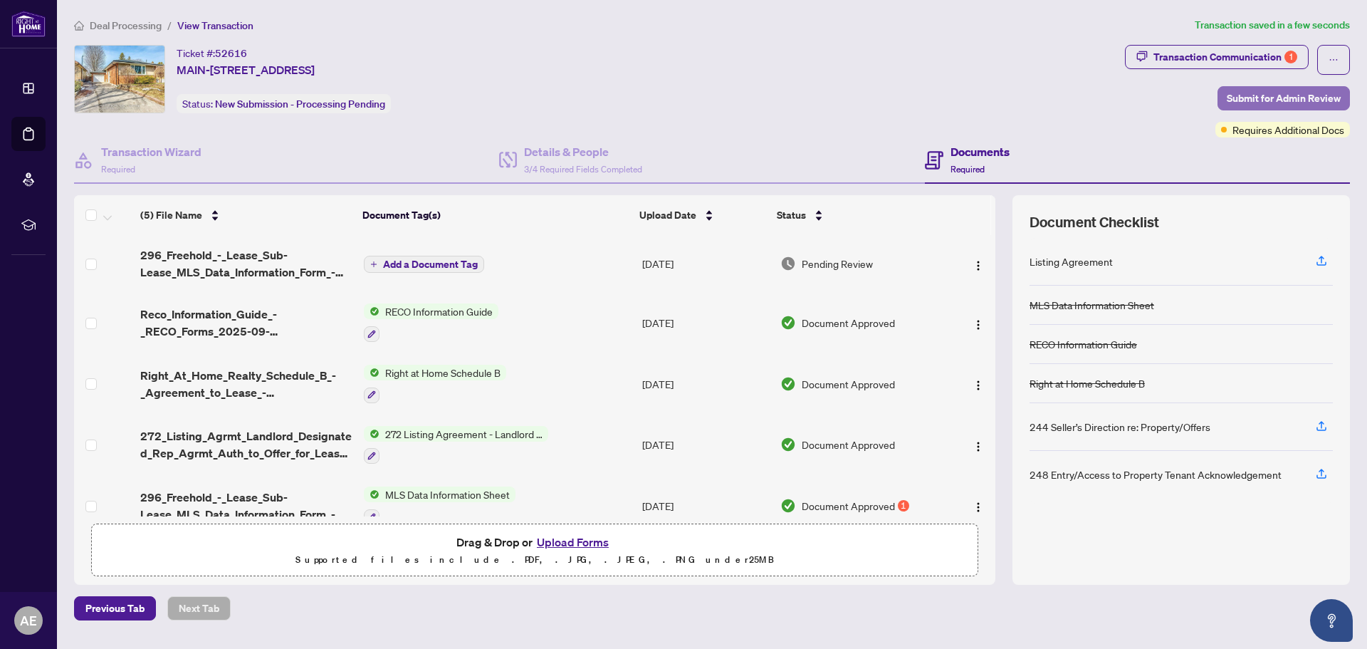
click at [1284, 95] on span "Submit for Admin Review" at bounding box center [1284, 98] width 114 height 23
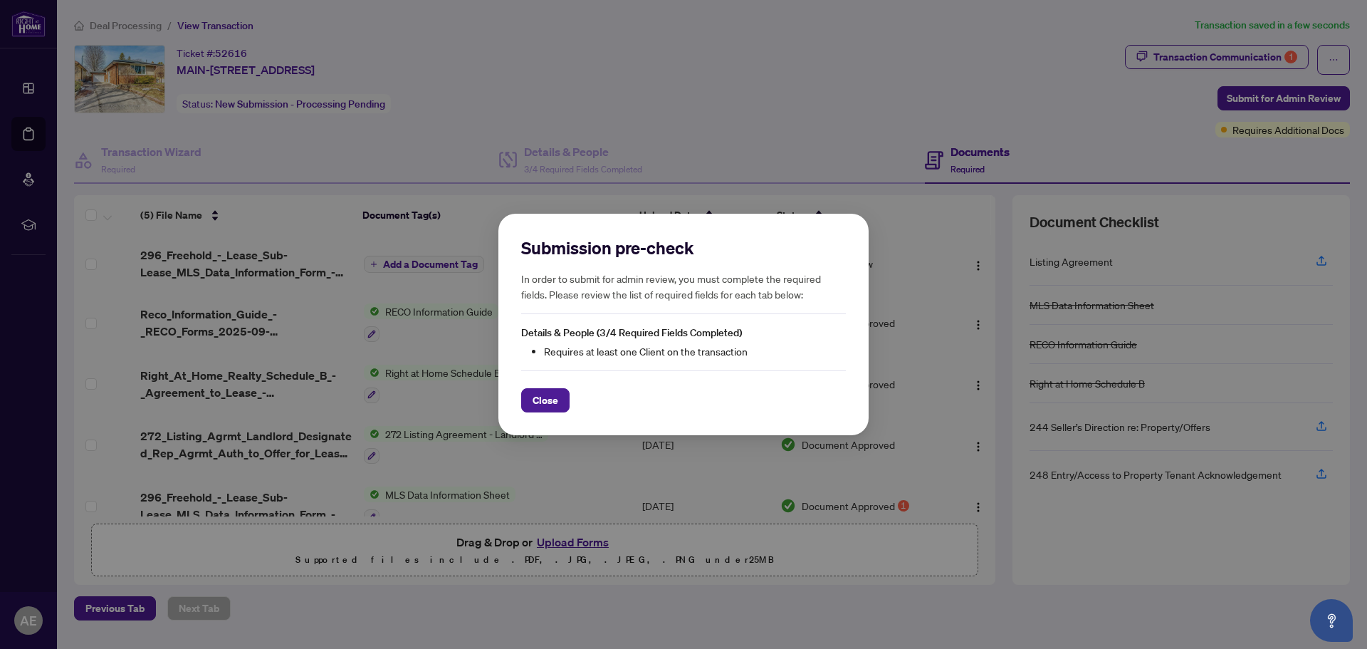
click at [550, 387] on div "Close" at bounding box center [683, 391] width 325 height 42
click at [542, 403] on span "Close" at bounding box center [546, 400] width 26 height 23
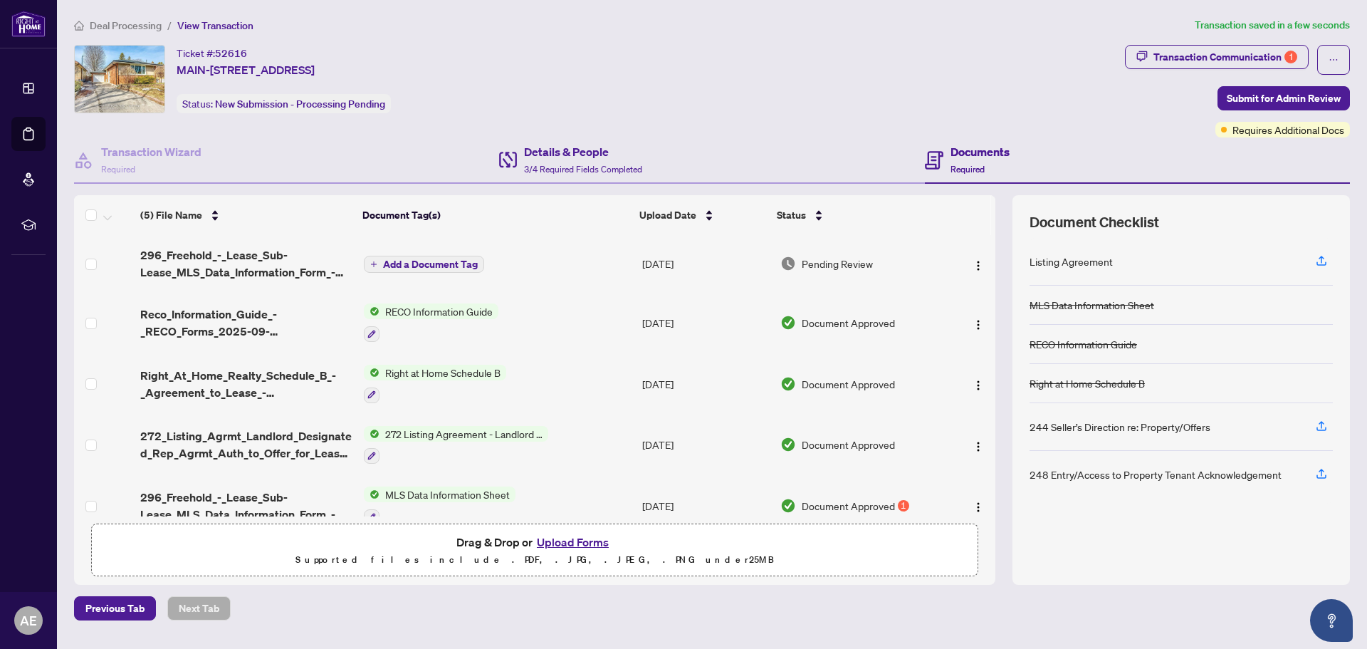
click at [557, 139] on div "Details & People 3/4 Required Fields Completed" at bounding box center [711, 160] width 425 height 46
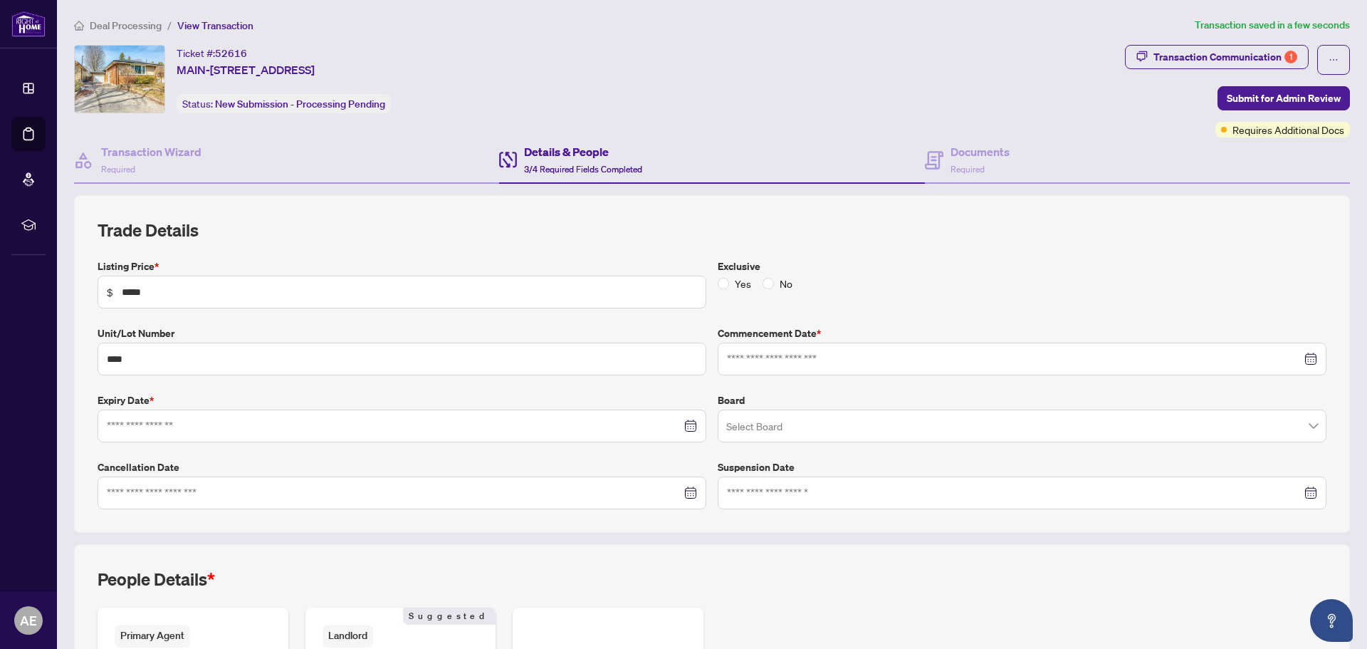
type input "**********"
click at [955, 159] on h4 "Documents" at bounding box center [979, 151] width 59 height 17
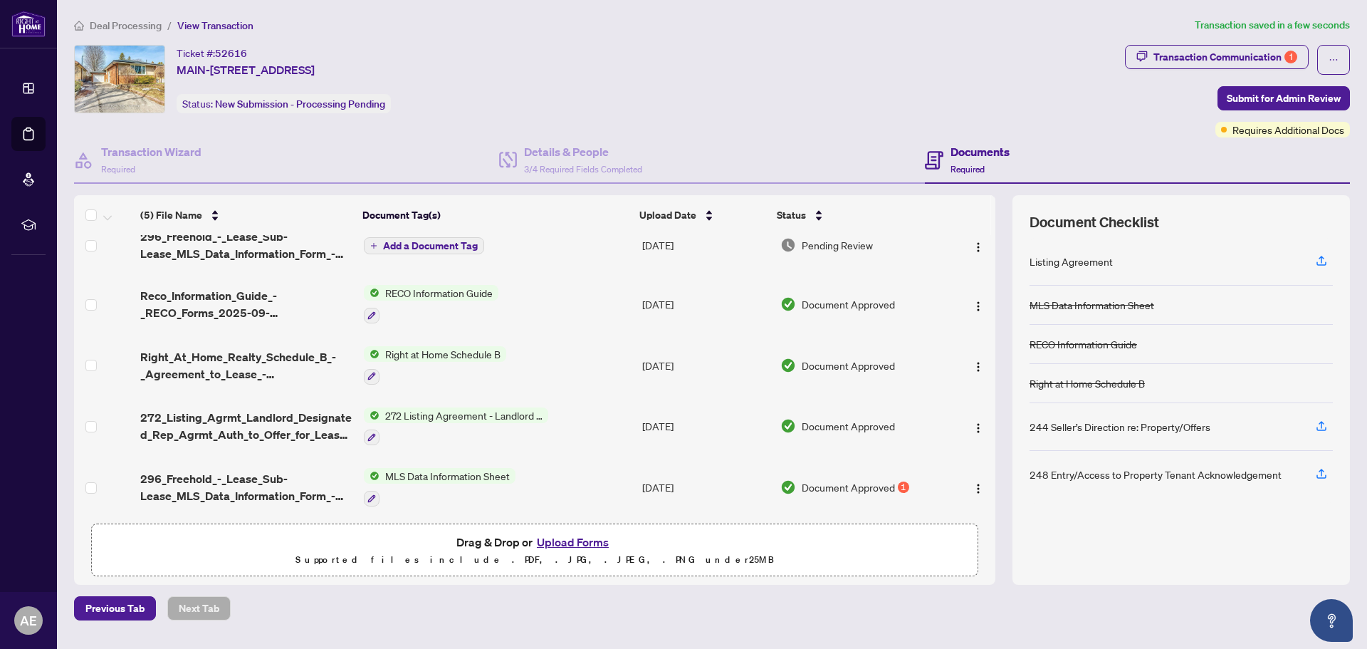
scroll to position [23, 0]
click at [1282, 94] on span "Submit for Admin Review" at bounding box center [1284, 98] width 114 height 23
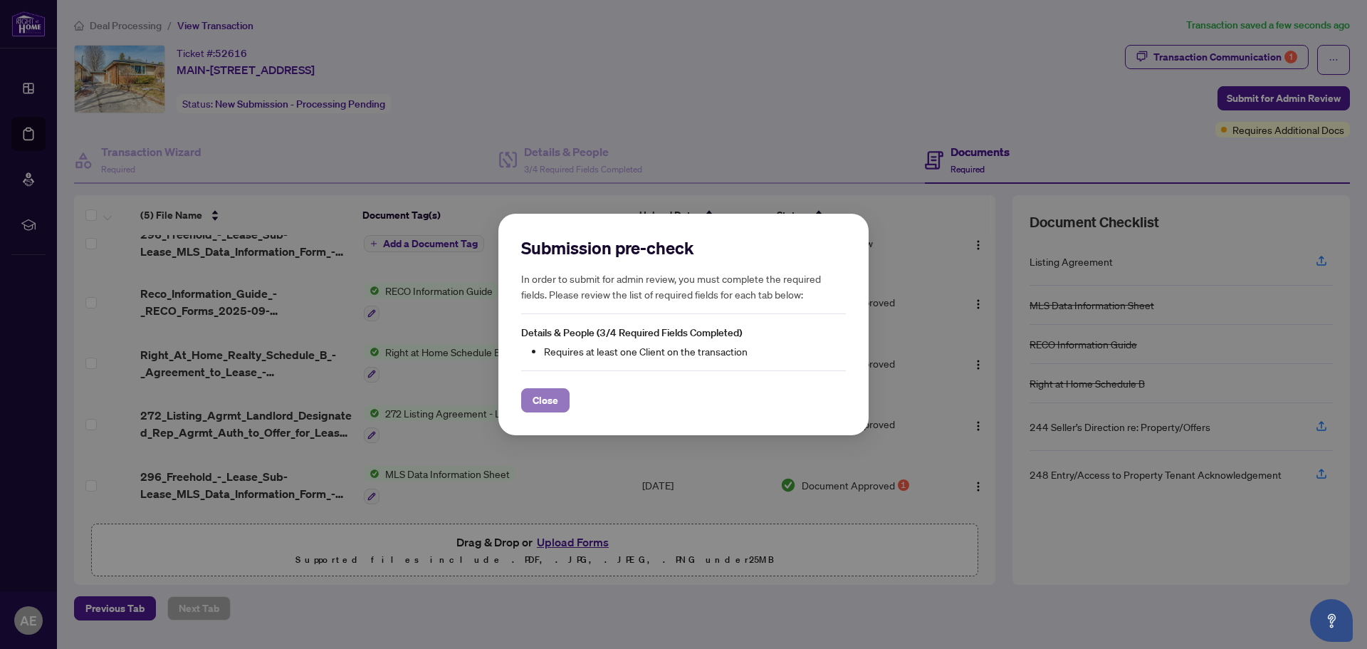
click at [545, 399] on span "Close" at bounding box center [546, 400] width 26 height 23
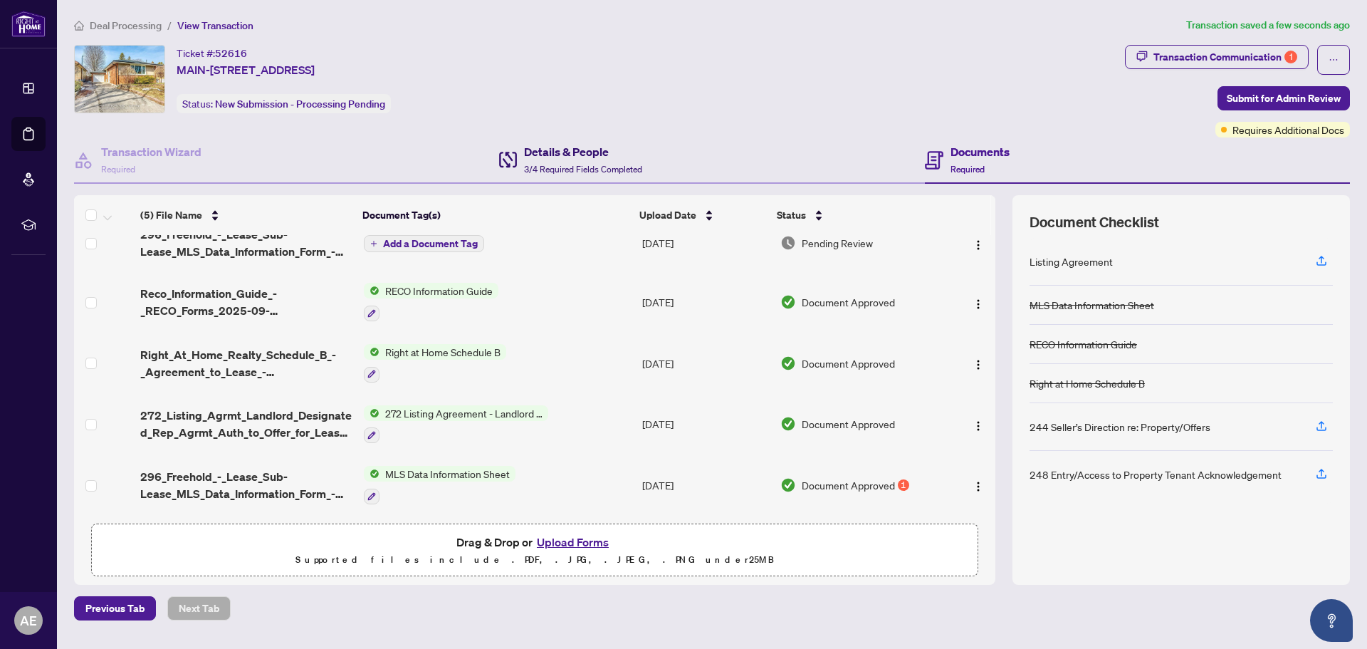
click at [594, 158] on h4 "Details & People" at bounding box center [583, 151] width 118 height 17
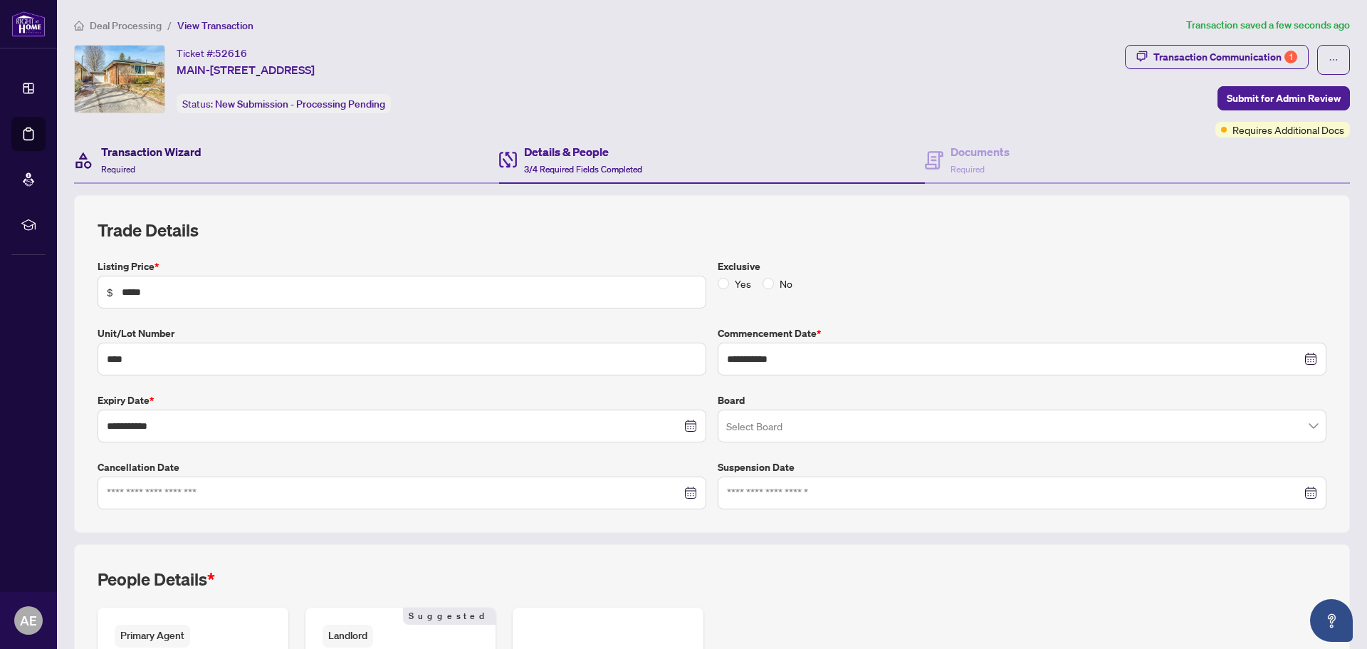
click at [173, 150] on h4 "Transaction Wizard" at bounding box center [151, 151] width 100 height 17
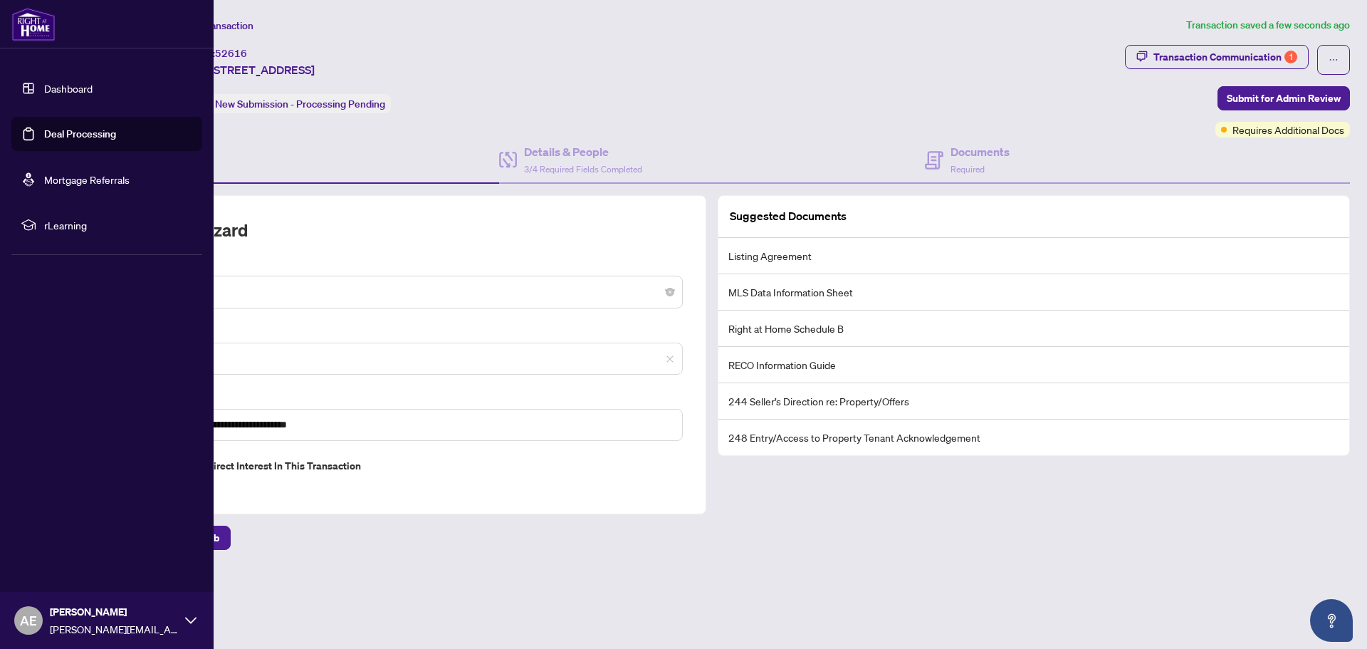
click at [65, 82] on link "Dashboard" at bounding box center [68, 88] width 48 height 13
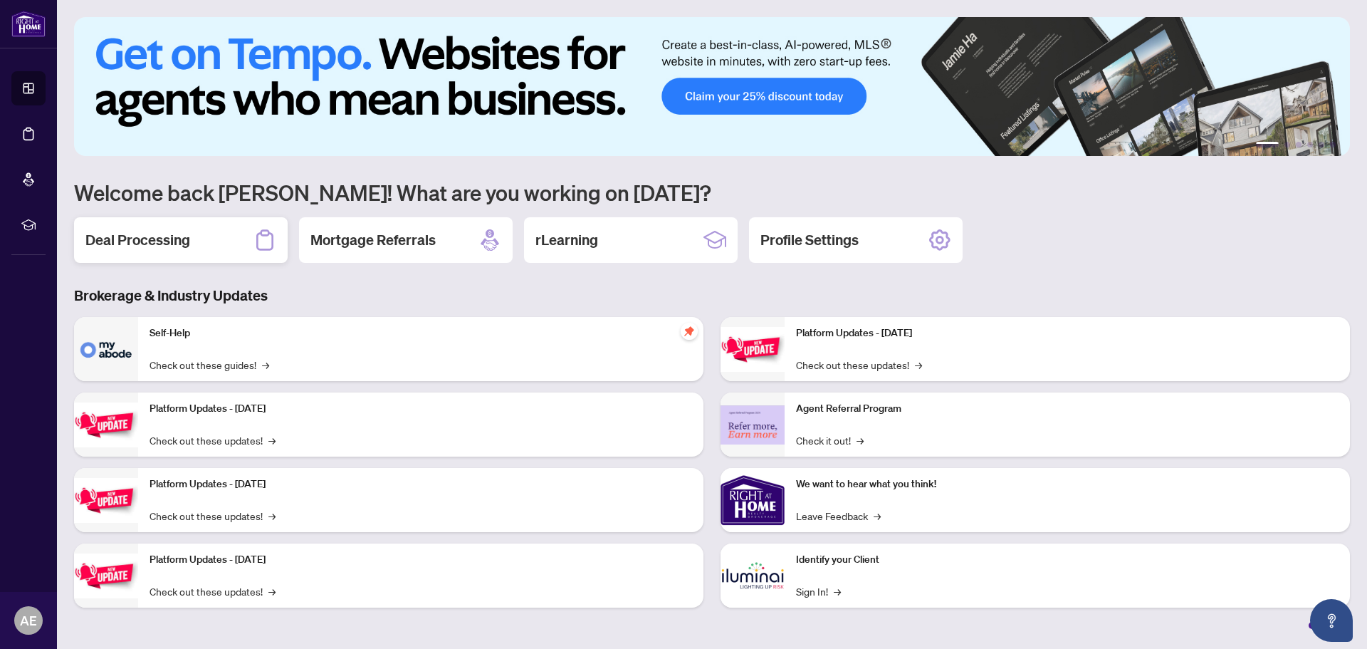
click at [177, 234] on h2 "Deal Processing" at bounding box center [137, 240] width 105 height 20
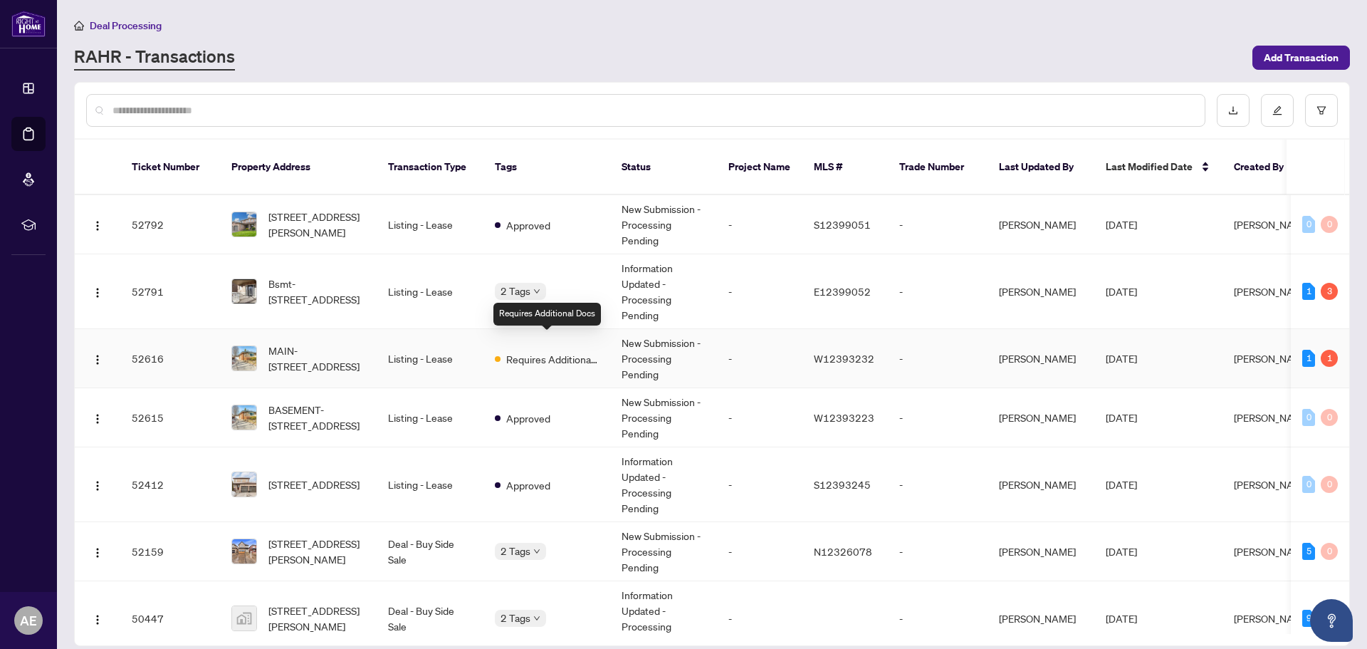
click at [562, 351] on span "Requires Additional Docs" at bounding box center [552, 359] width 93 height 16
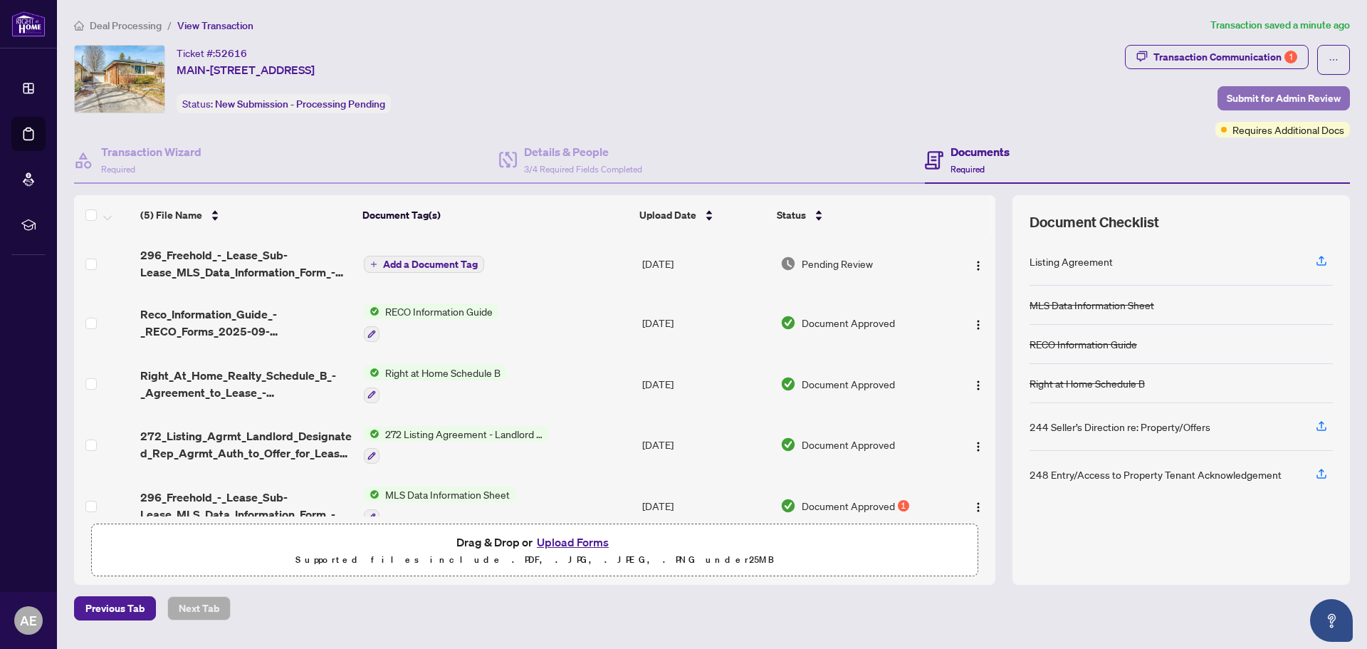
click at [1289, 94] on span "Submit for Admin Review" at bounding box center [1284, 98] width 114 height 23
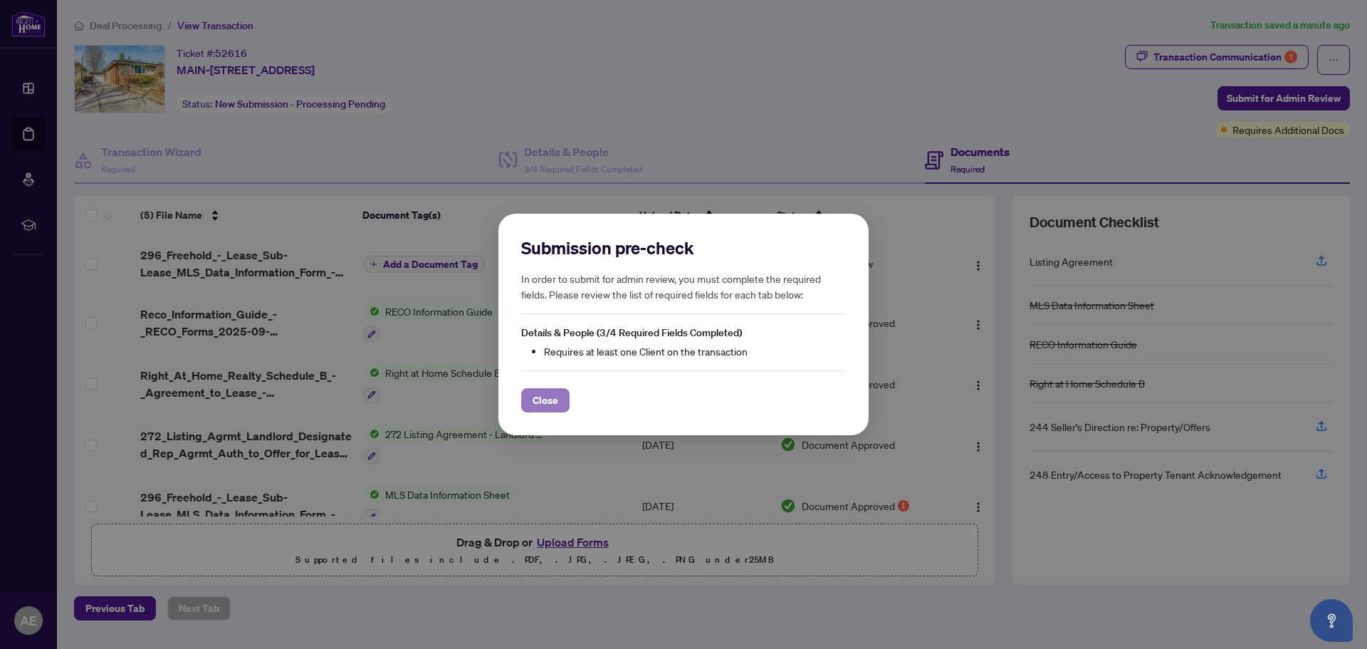
click at [544, 406] on span "Close" at bounding box center [546, 400] width 26 height 23
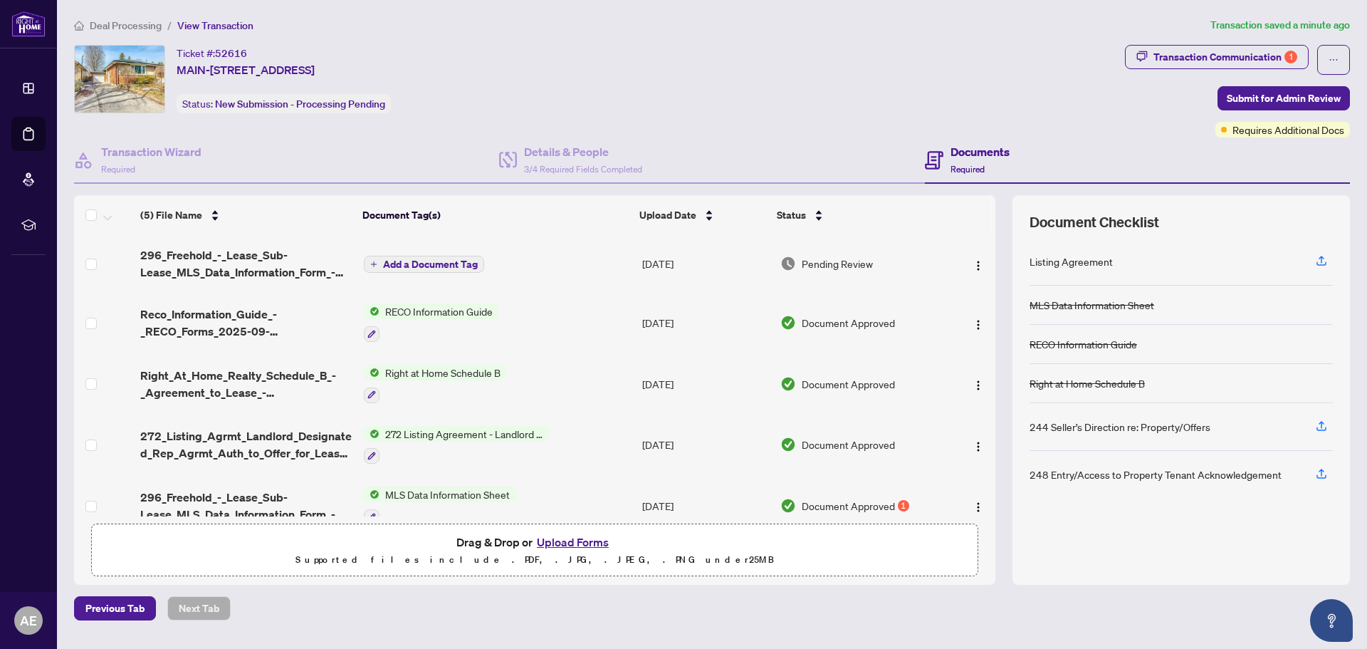
click at [974, 157] on h4 "Documents" at bounding box center [979, 151] width 59 height 17
click at [557, 149] on h4 "Details & People" at bounding box center [583, 151] width 118 height 17
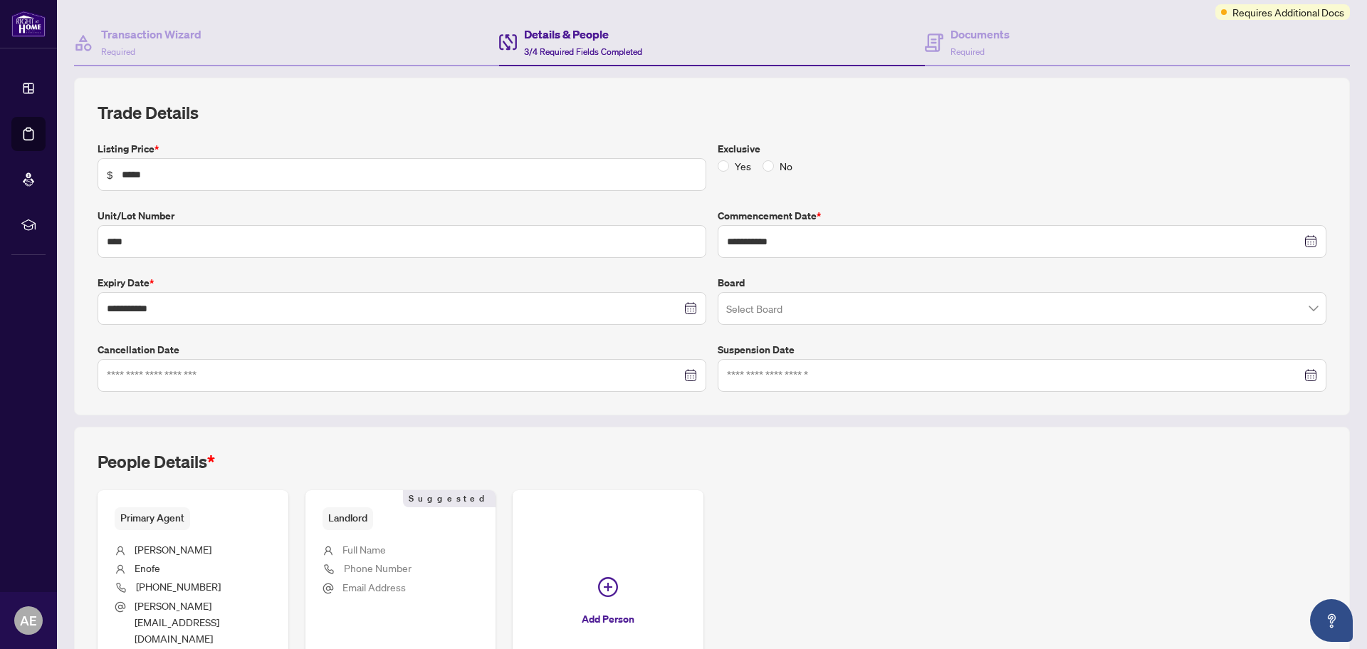
scroll to position [231, 0]
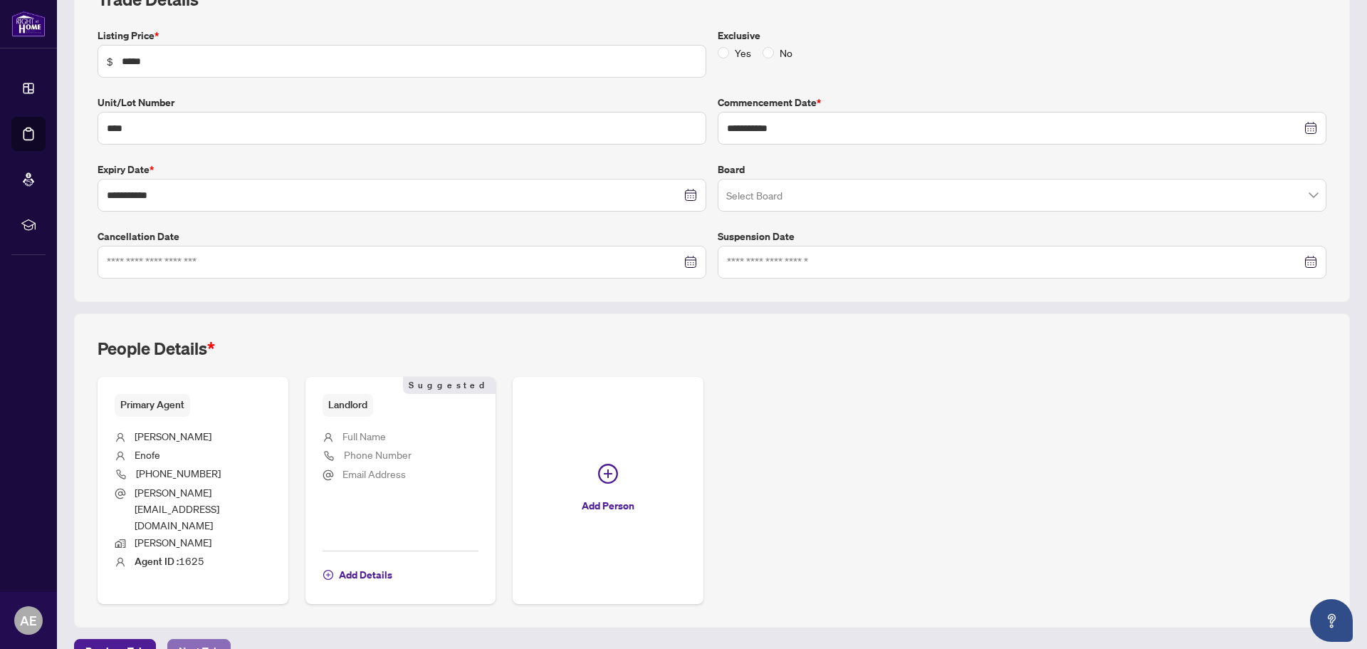
click at [186, 639] on span "Next Tab" at bounding box center [199, 650] width 41 height 23
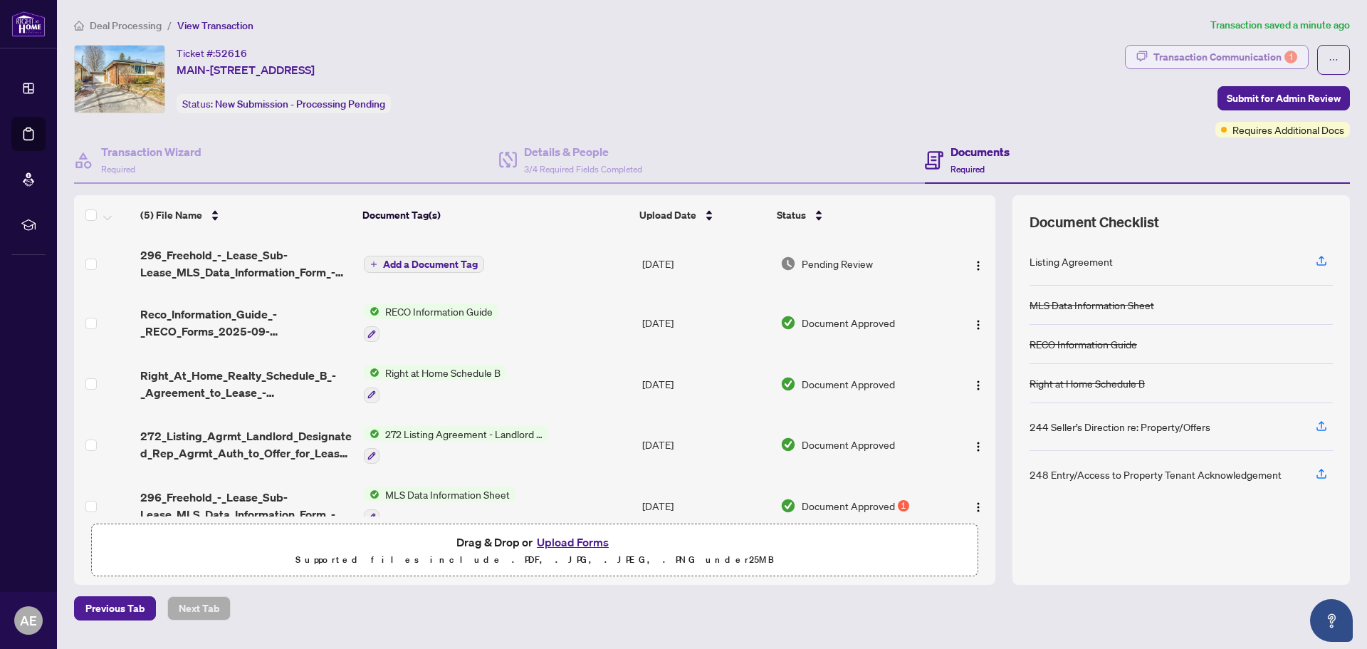
click at [1232, 55] on div "Transaction Communication 1" at bounding box center [1225, 57] width 144 height 23
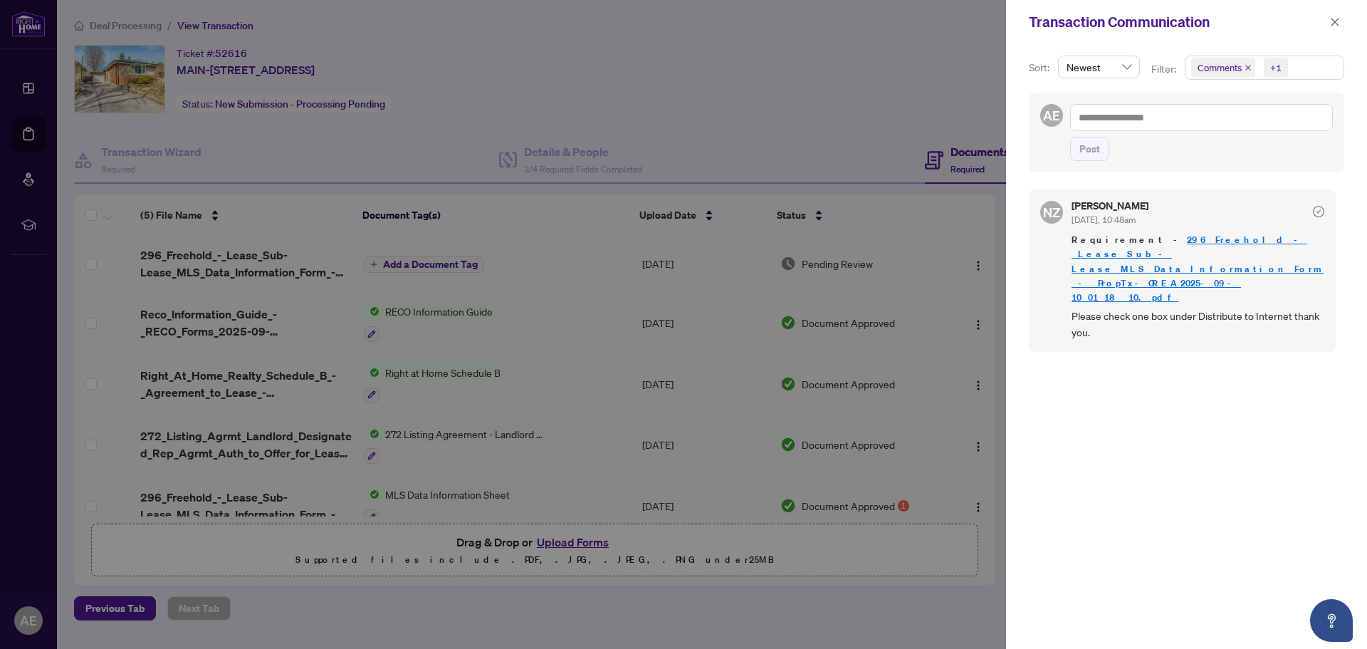
click at [848, 93] on div at bounding box center [683, 324] width 1367 height 649
click at [1333, 17] on icon "close" at bounding box center [1335, 22] width 10 height 10
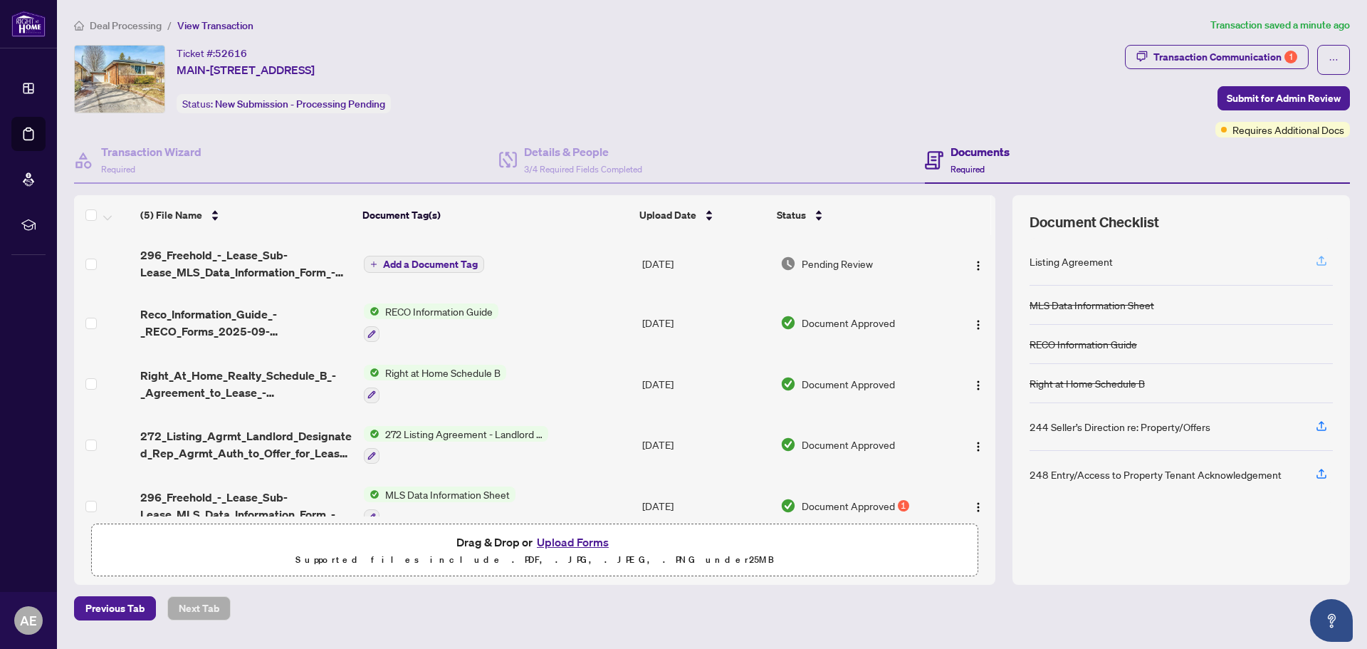
click at [1328, 259] on button "button" at bounding box center [1321, 261] width 23 height 24
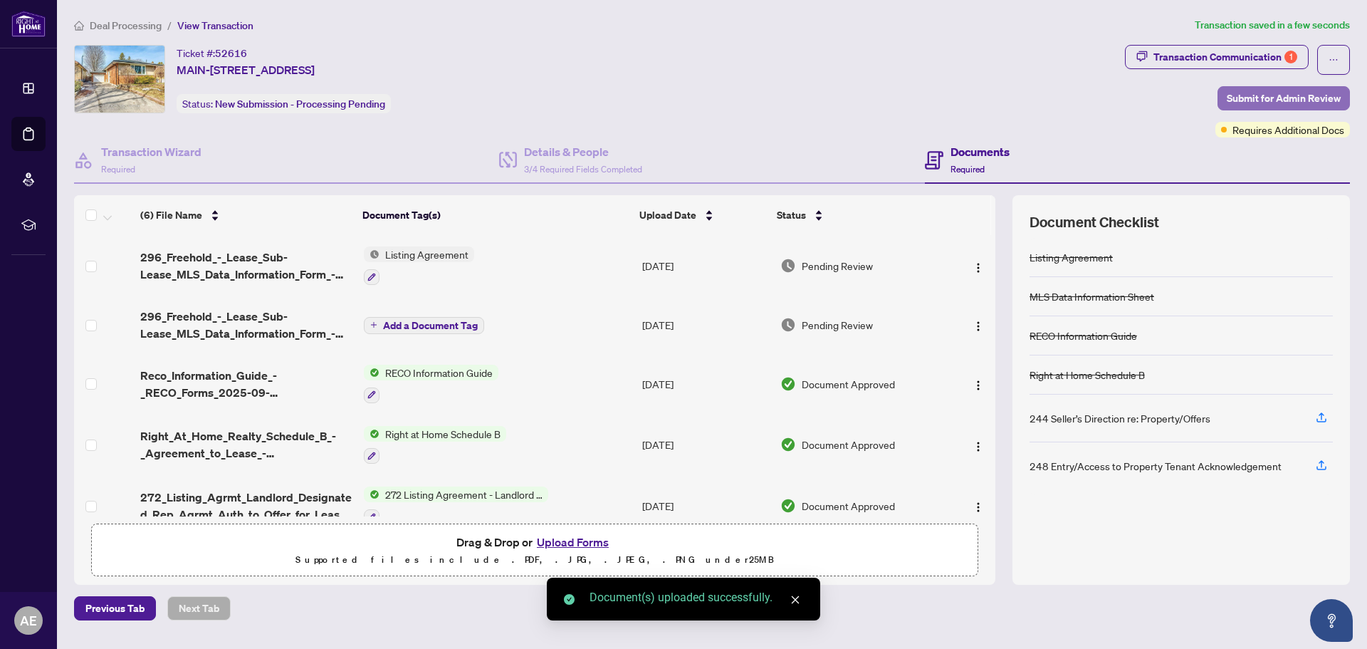
click at [1284, 98] on span "Submit for Admin Review" at bounding box center [1284, 98] width 114 height 23
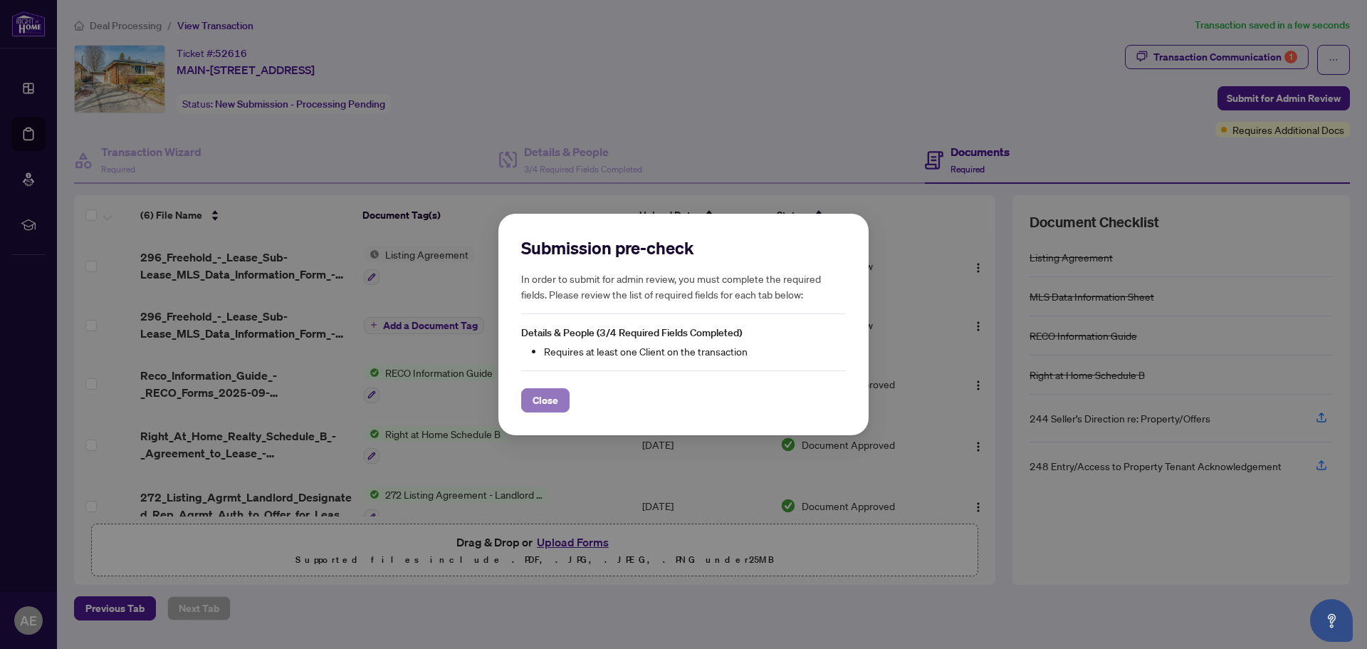
click at [552, 399] on span "Close" at bounding box center [546, 400] width 26 height 23
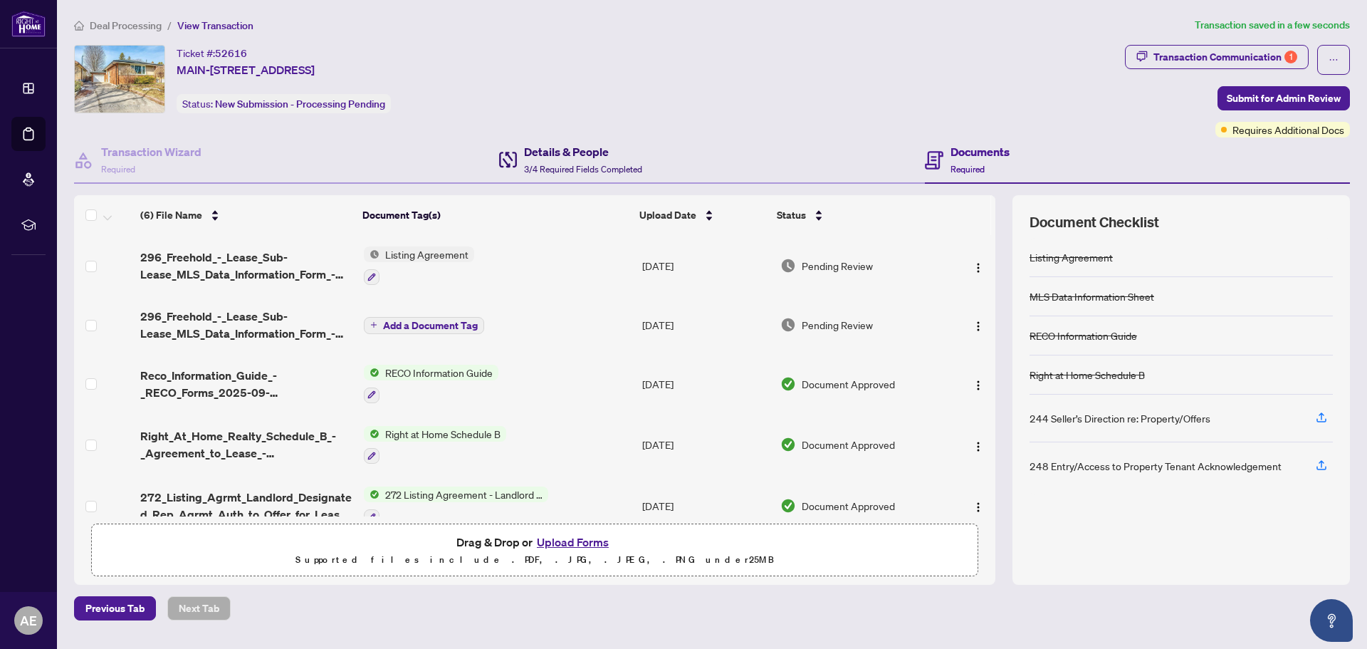
click at [548, 152] on h4 "Details & People" at bounding box center [583, 151] width 118 height 17
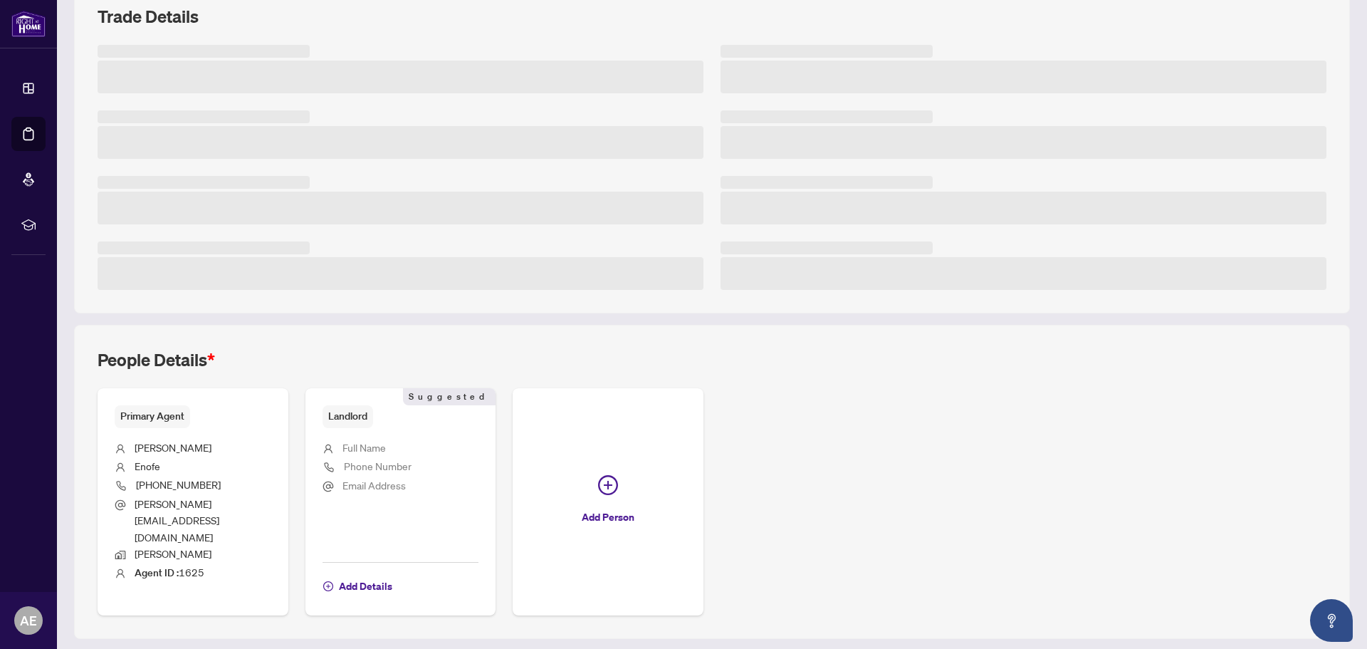
scroll to position [225, 0]
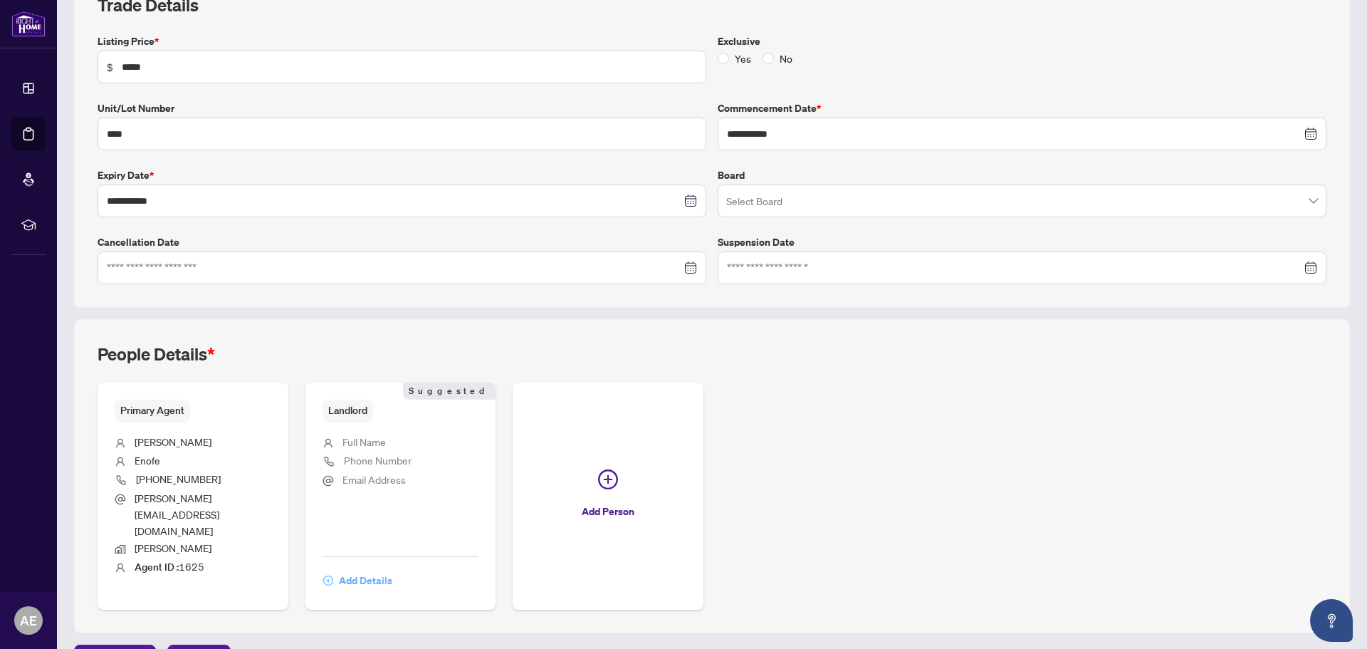
click at [347, 569] on span "Add Details" at bounding box center [365, 580] width 53 height 23
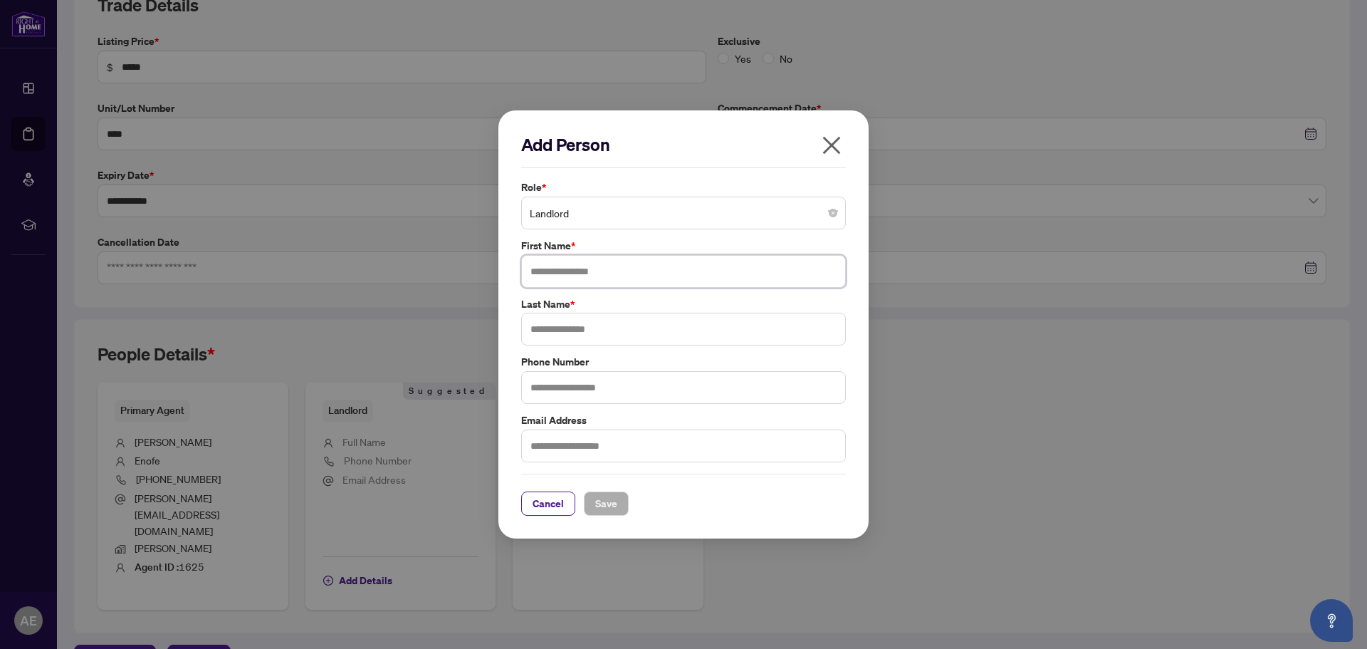
click at [570, 273] on input "text" at bounding box center [683, 271] width 325 height 33
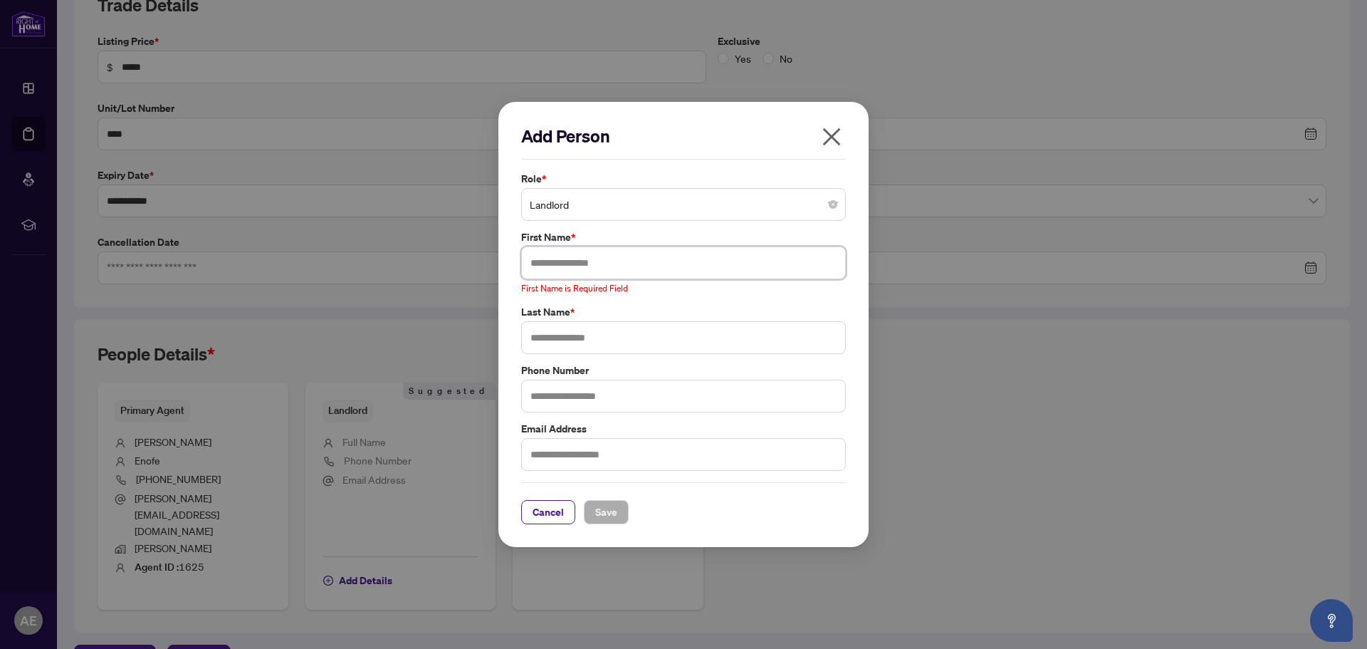
click at [565, 258] on input "text" at bounding box center [683, 262] width 325 height 33
paste input "**********"
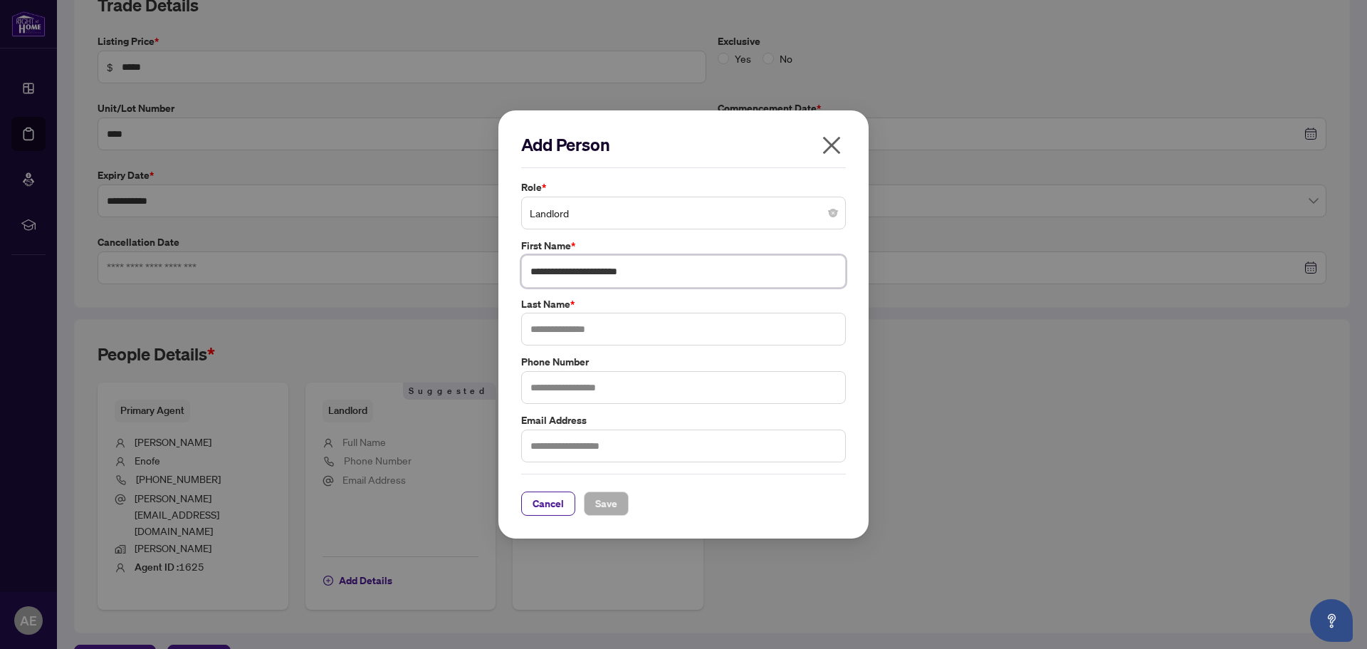
drag, startPoint x: 617, startPoint y: 273, endPoint x: 671, endPoint y: 270, distance: 54.2
click at [671, 270] on input "**********" at bounding box center [683, 271] width 325 height 33
type input "**********"
click at [570, 336] on input "text" at bounding box center [683, 329] width 325 height 33
paste input "********"
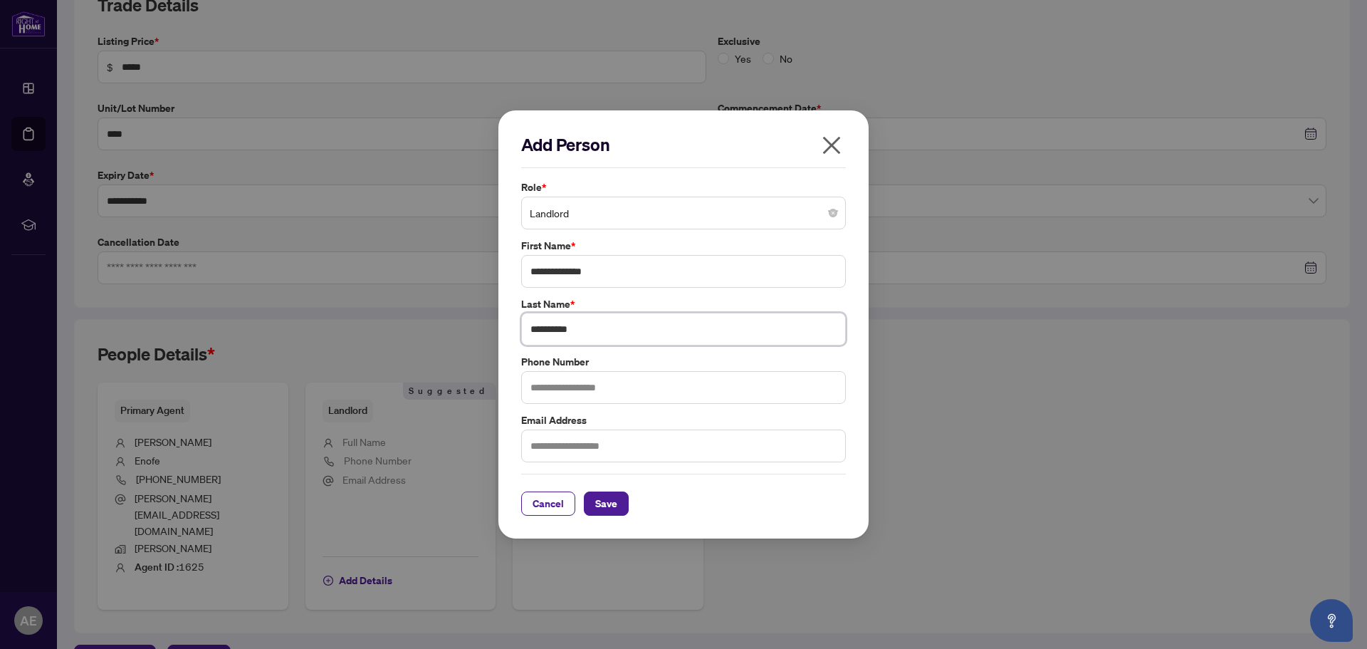
type input "********"
click at [736, 149] on h2 "Add Person" at bounding box center [683, 144] width 325 height 23
click at [550, 400] on input "text" at bounding box center [683, 387] width 325 height 33
paste input "**********"
type input "**********"
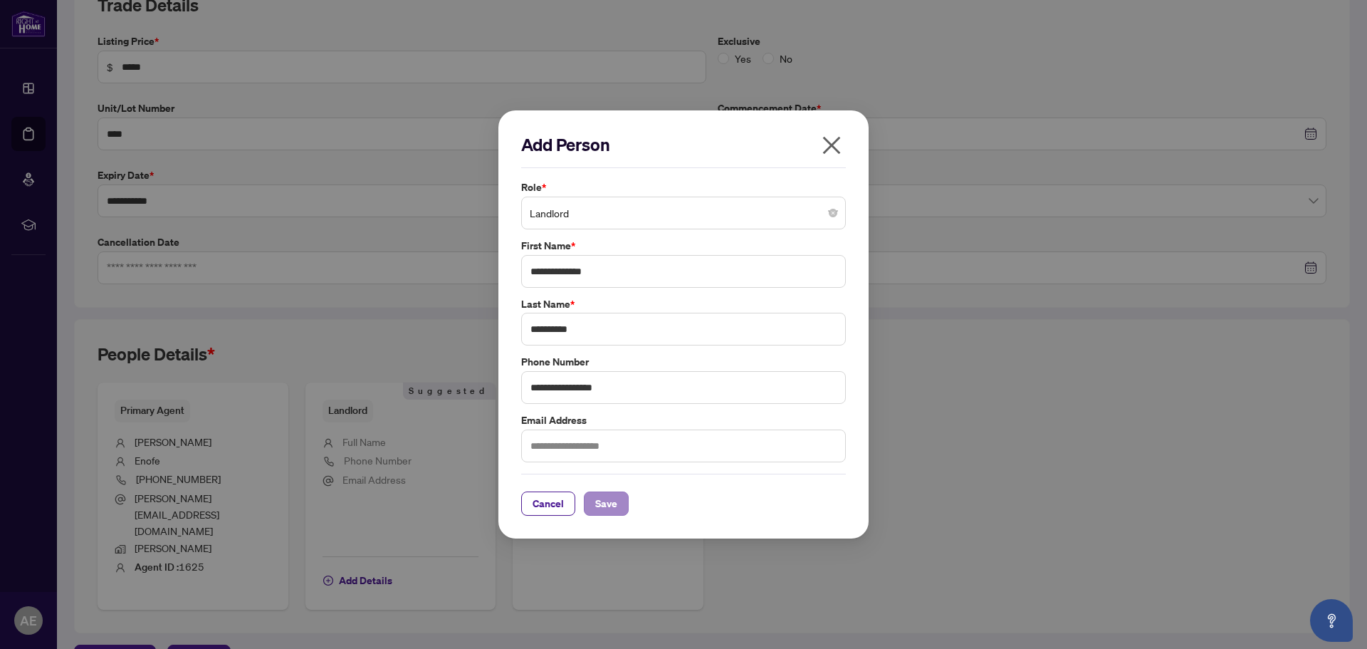
click at [599, 515] on div "**********" at bounding box center [683, 324] width 370 height 429
click at [607, 495] on span "Save" at bounding box center [606, 503] width 22 height 23
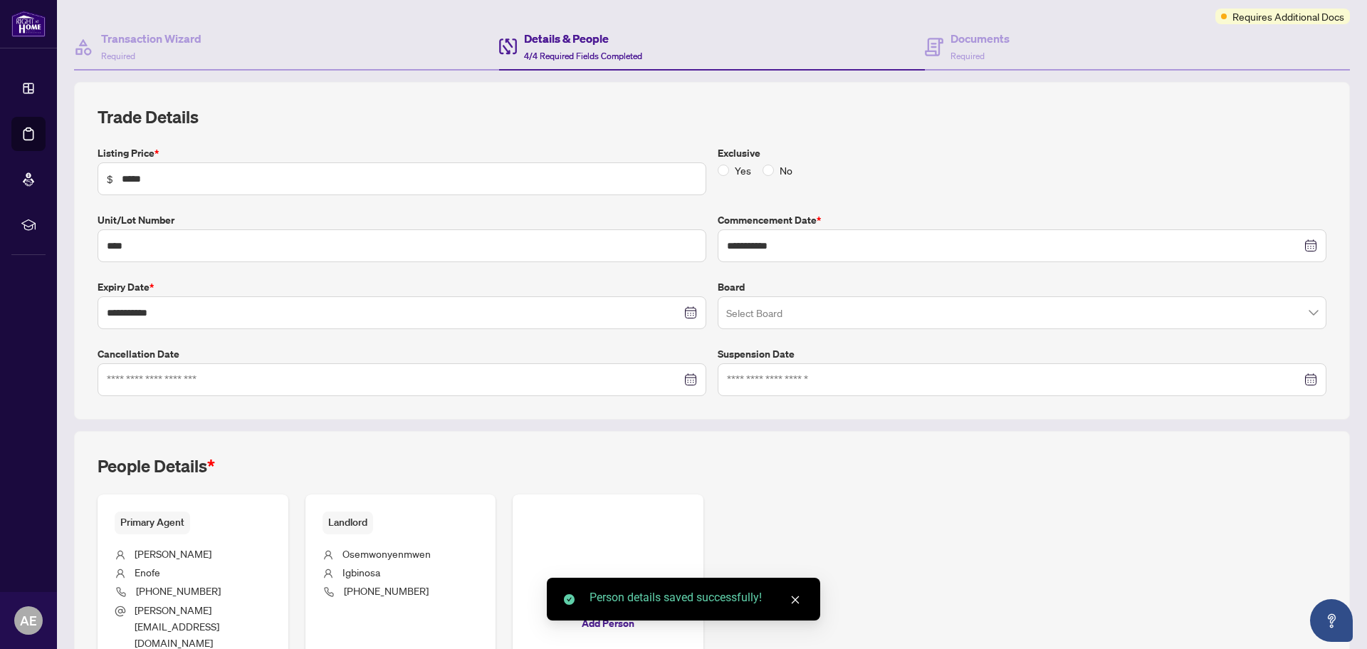
scroll to position [0, 0]
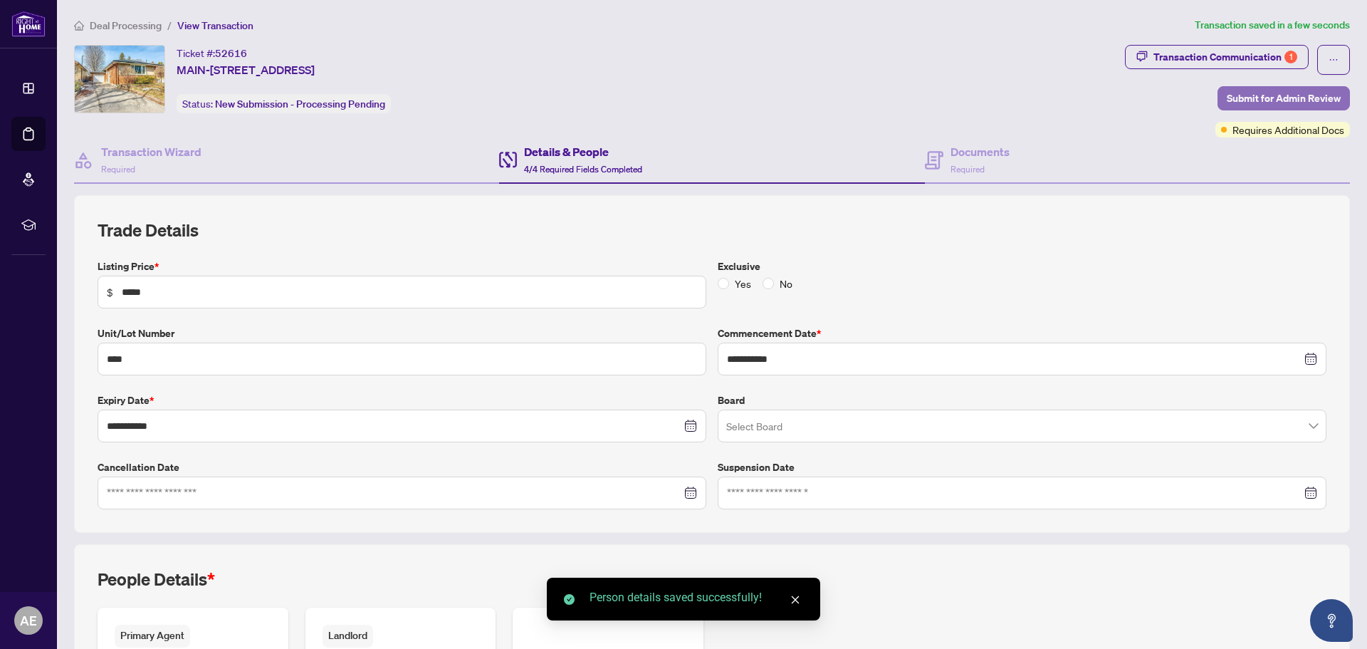
click at [1275, 93] on span "Submit for Admin Review" at bounding box center [1284, 98] width 114 height 23
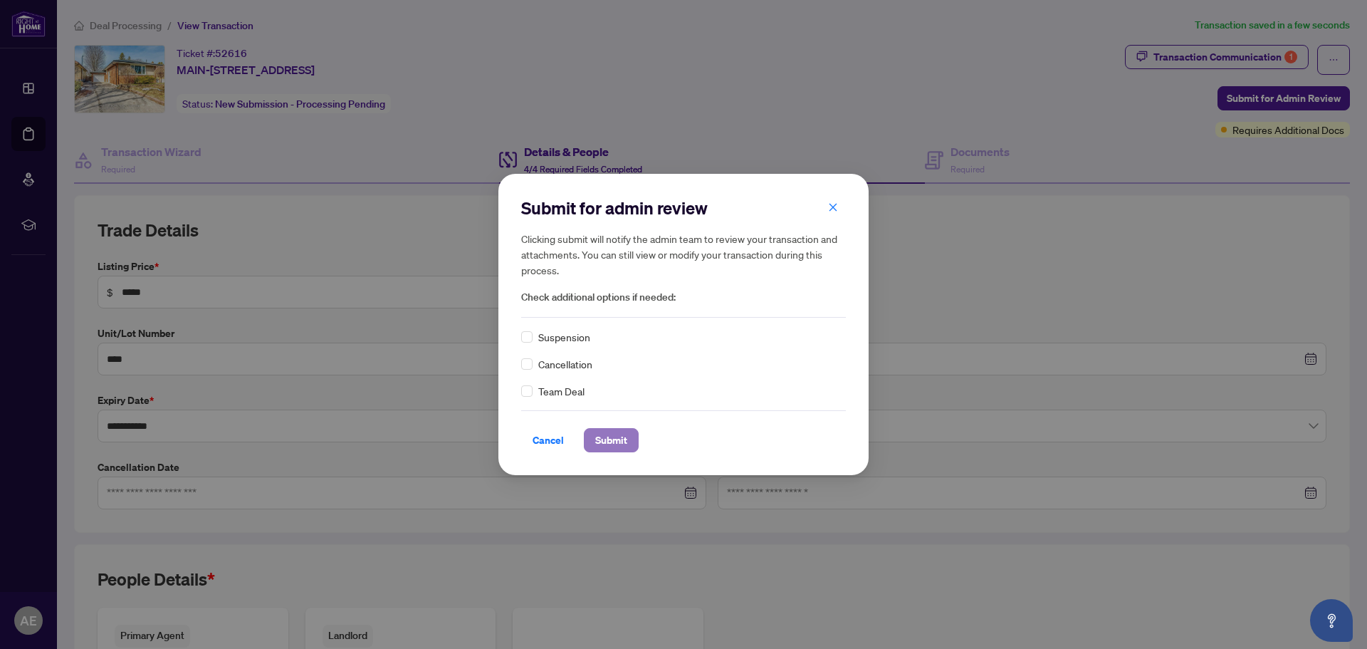
click at [620, 444] on span "Submit" at bounding box center [611, 440] width 32 height 23
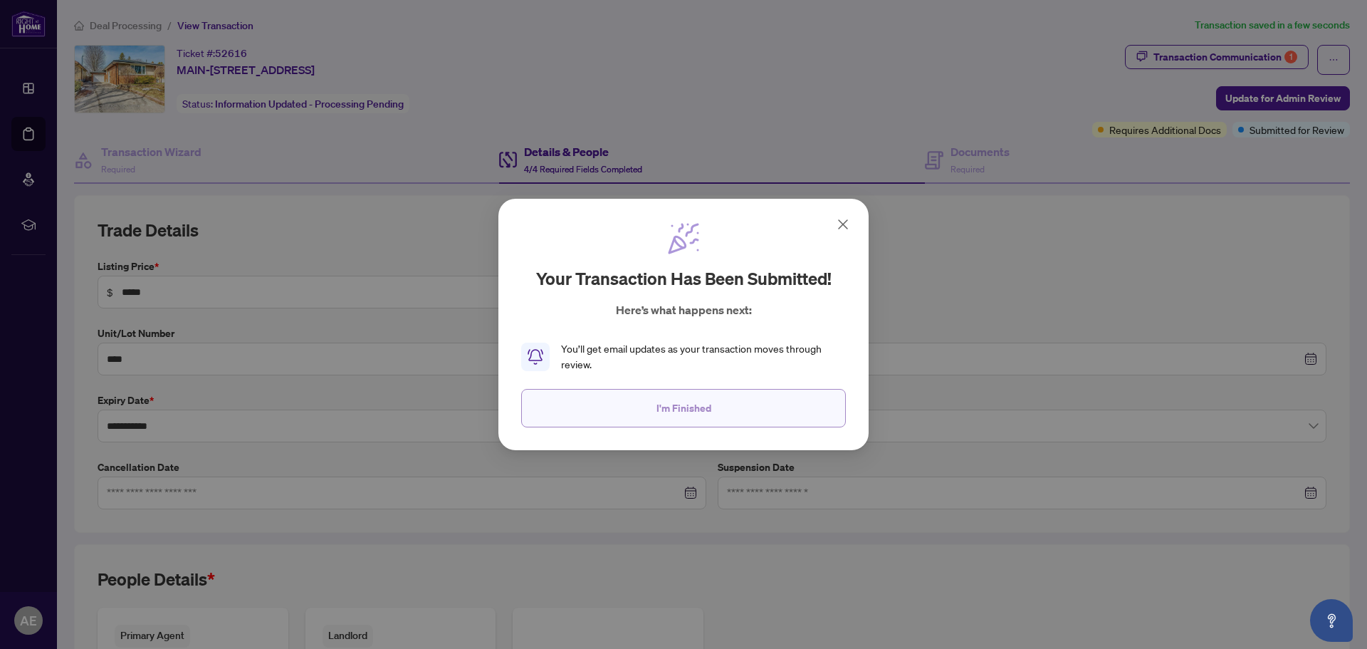
click at [702, 405] on span "I'm Finished" at bounding box center [683, 408] width 55 height 23
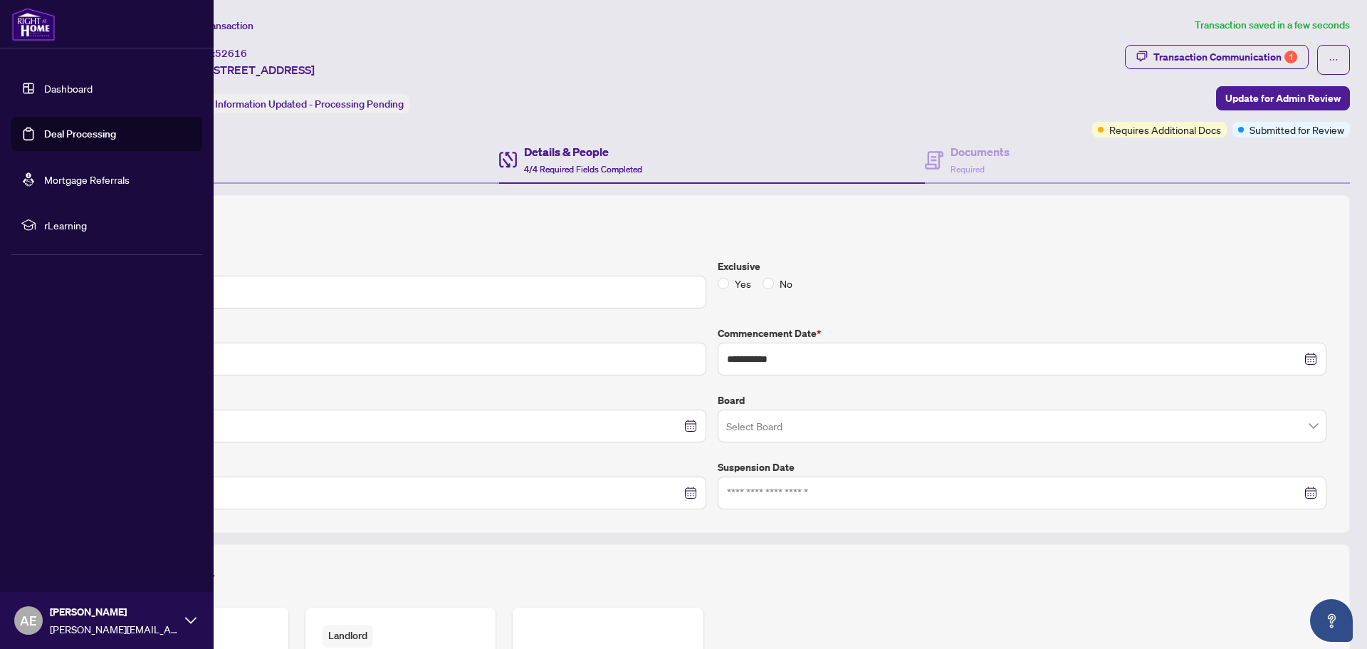
click at [65, 91] on link "Dashboard" at bounding box center [68, 88] width 48 height 13
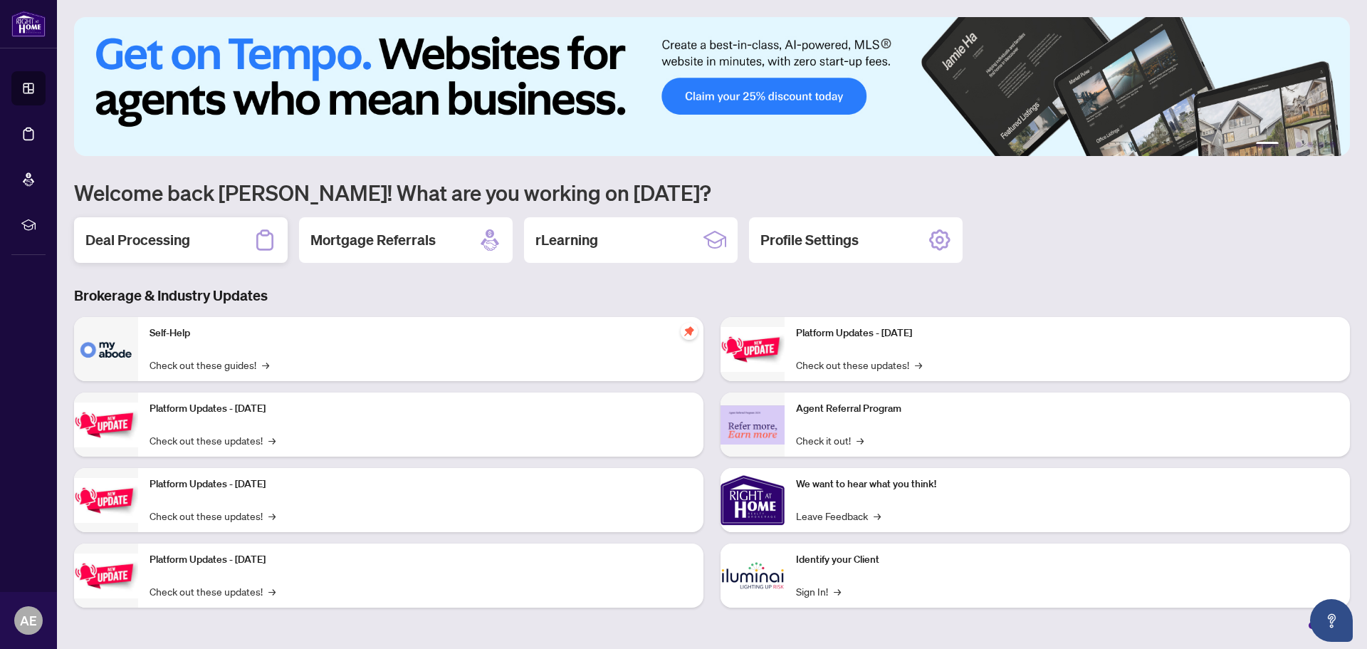
click at [148, 253] on div "Deal Processing" at bounding box center [181, 240] width 214 height 46
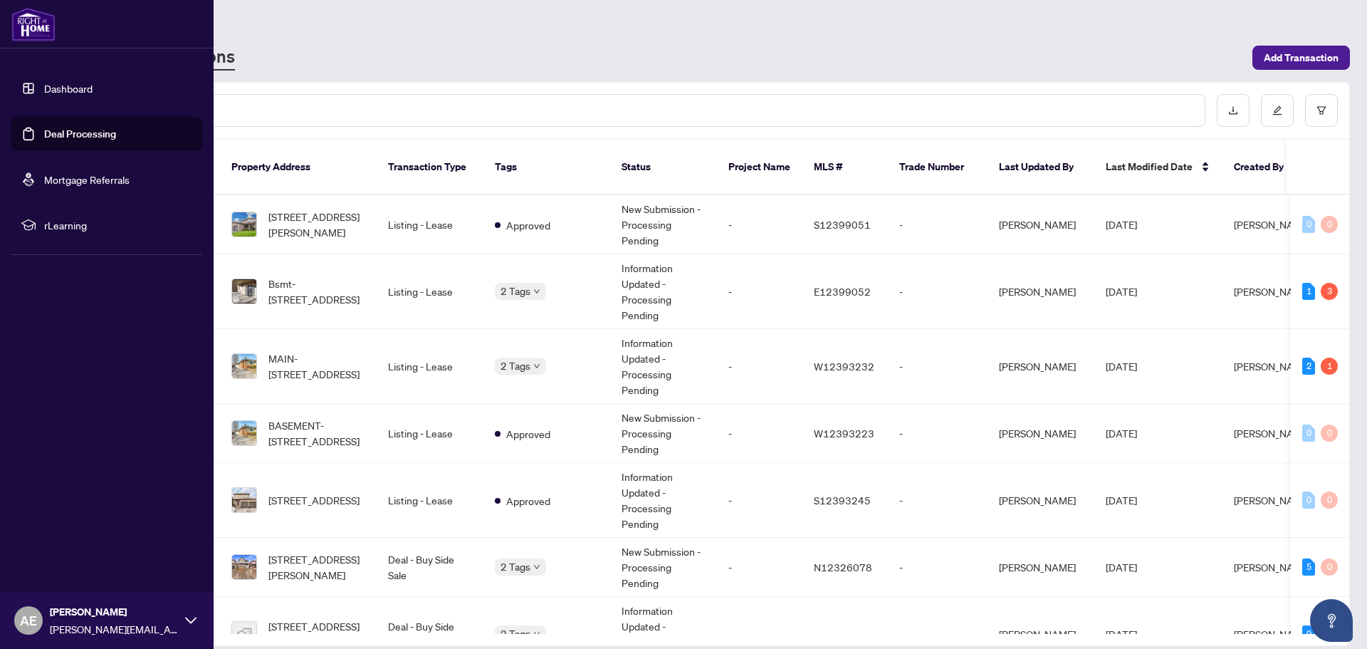
click at [73, 89] on link "Dashboard" at bounding box center [68, 88] width 48 height 13
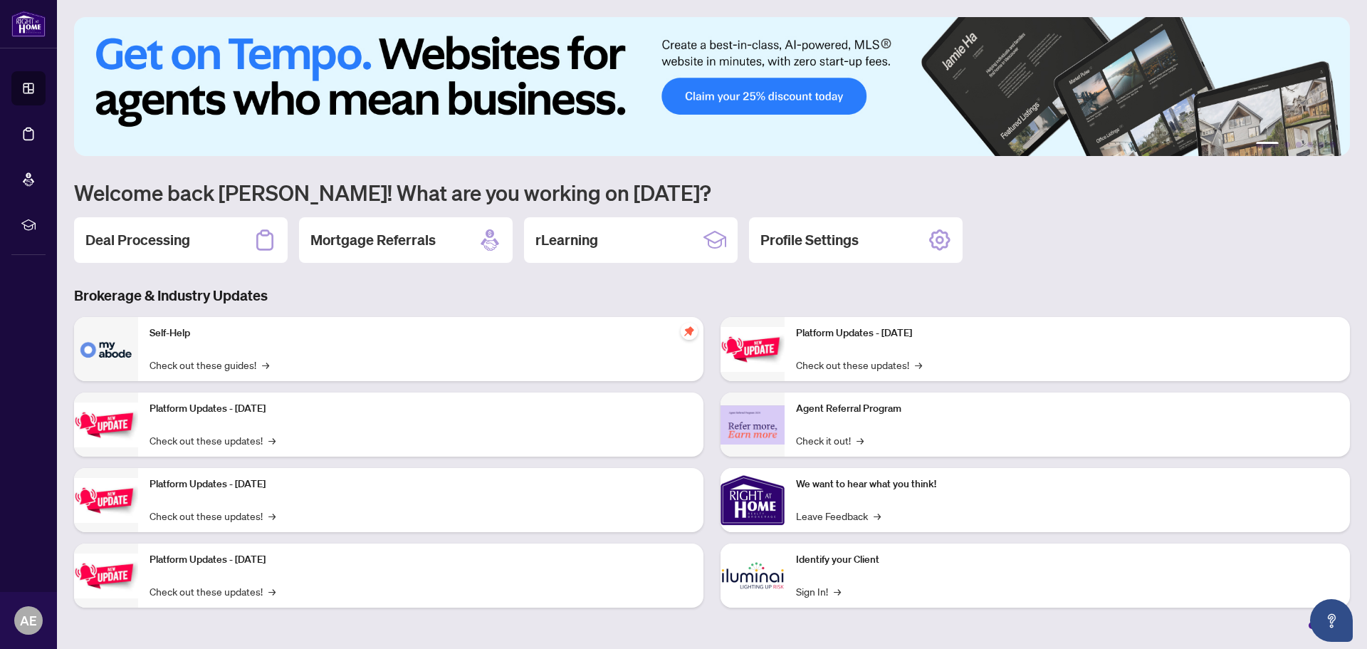
click at [1208, 90] on img at bounding box center [712, 86] width 1276 height 139
